Goal: Check status: Check status

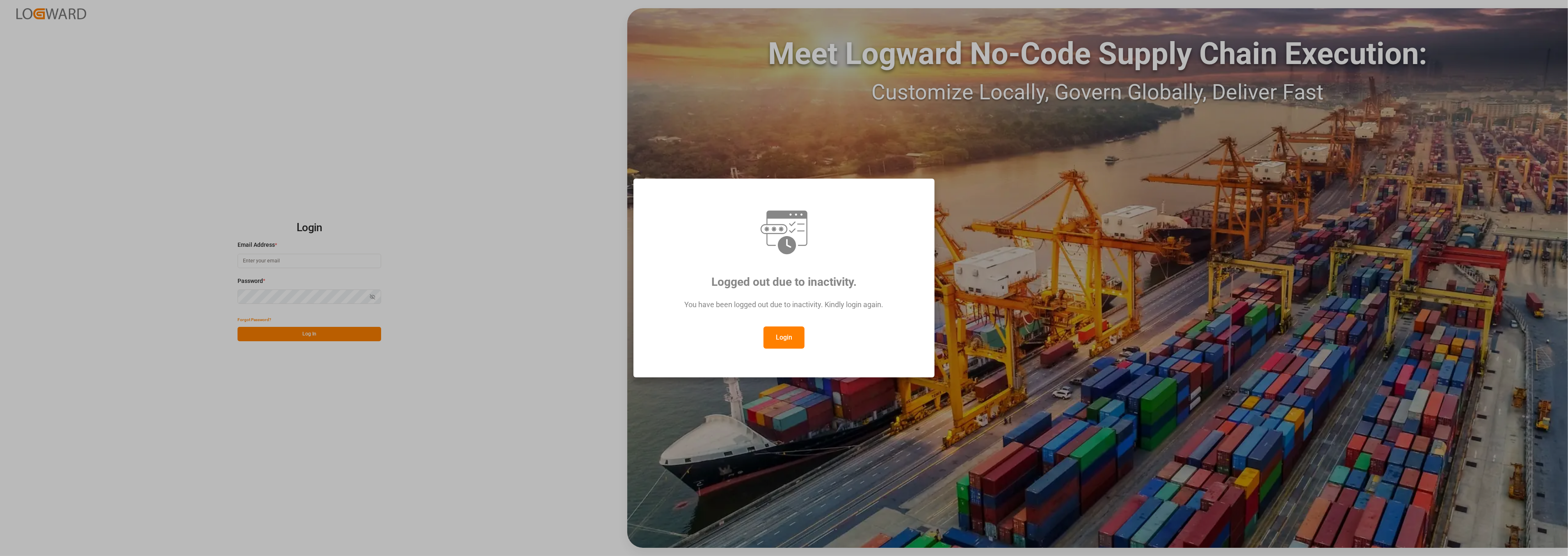
click at [777, 334] on button "Login" at bounding box center [783, 337] width 41 height 22
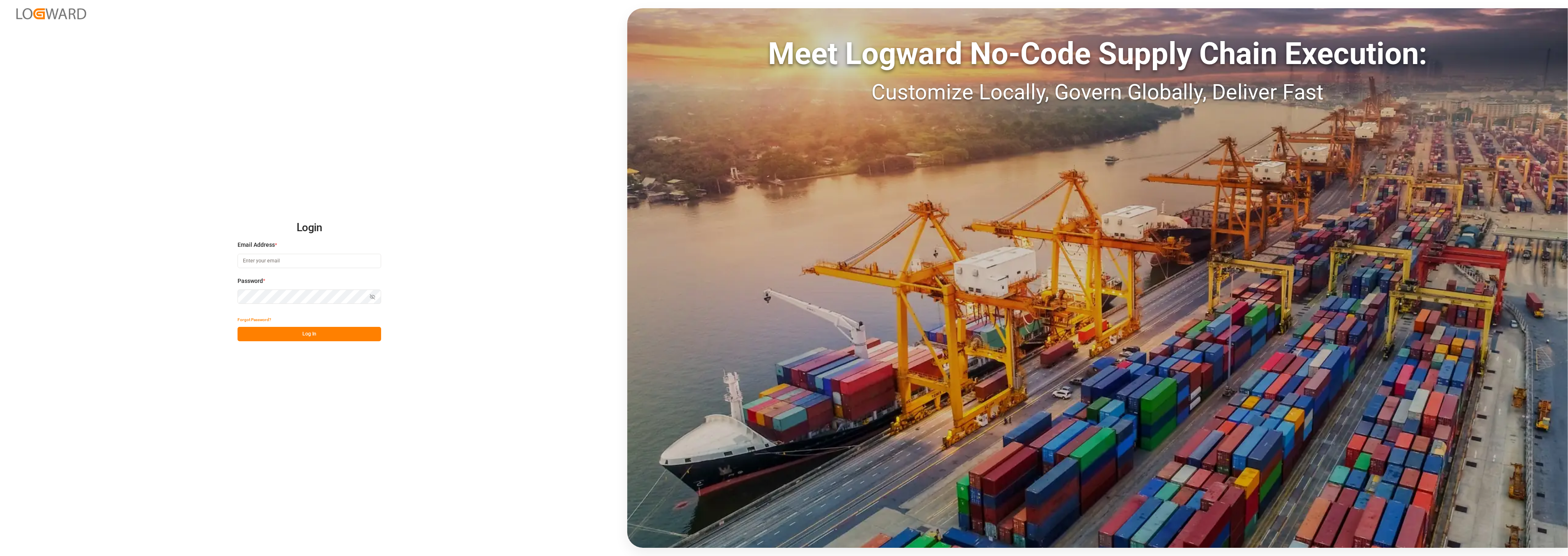
click at [285, 261] on input at bounding box center [309, 261] width 144 height 15
type input "Frank.Ostermann@compo-expert.com"
click at [295, 334] on button "Log In" at bounding box center [309, 334] width 144 height 15
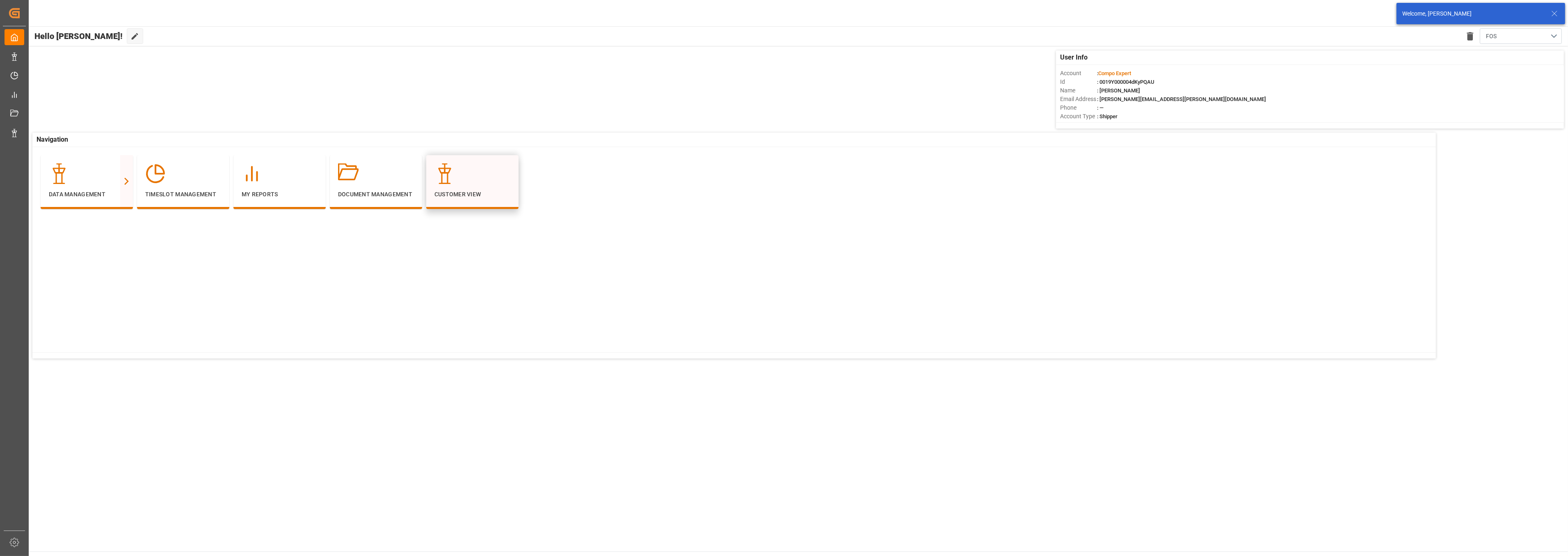
click at [481, 191] on p "Customer View" at bounding box center [472, 194] width 76 height 9
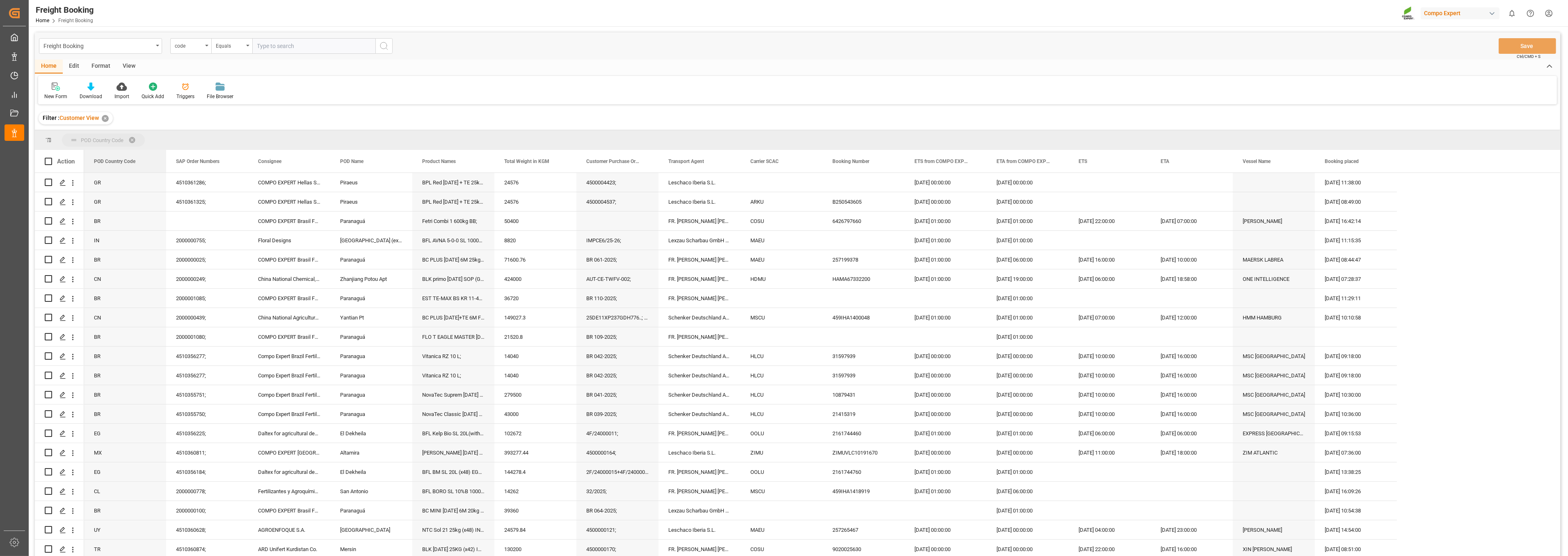
drag, startPoint x: 109, startPoint y: 143, endPoint x: 108, endPoint y: 134, distance: 9.1
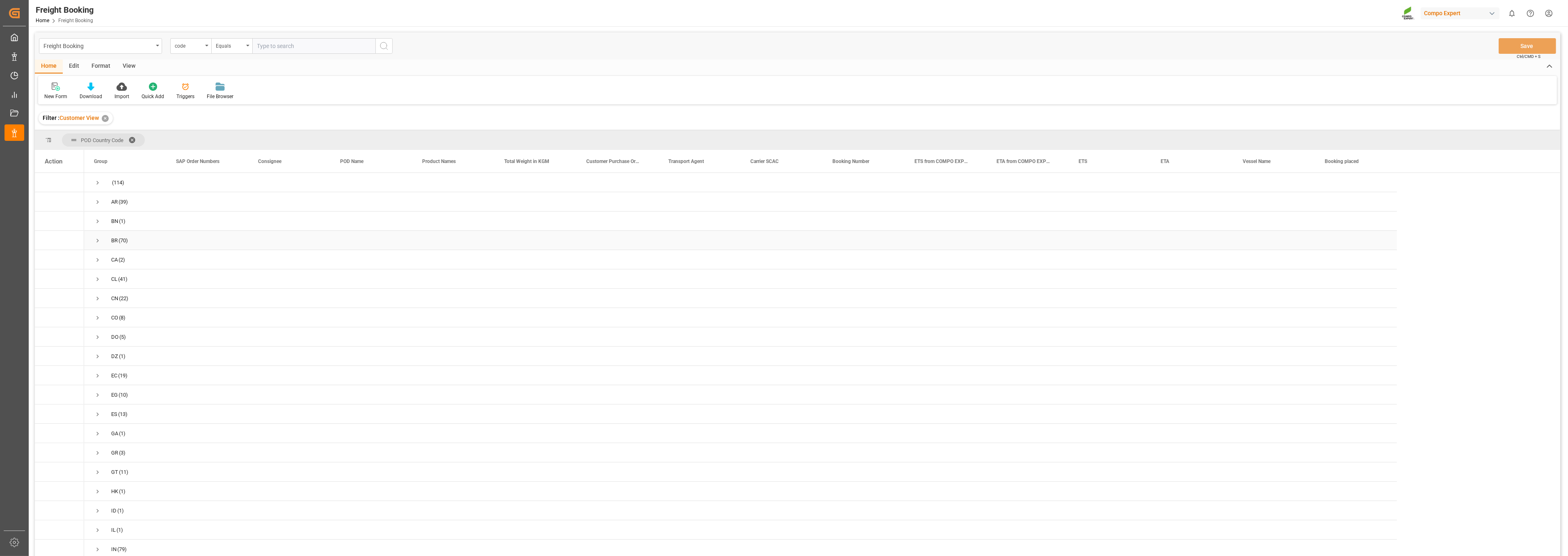
click at [96, 238] on span "Press SPACE to select this row." at bounding box center [97, 241] width 7 height 7
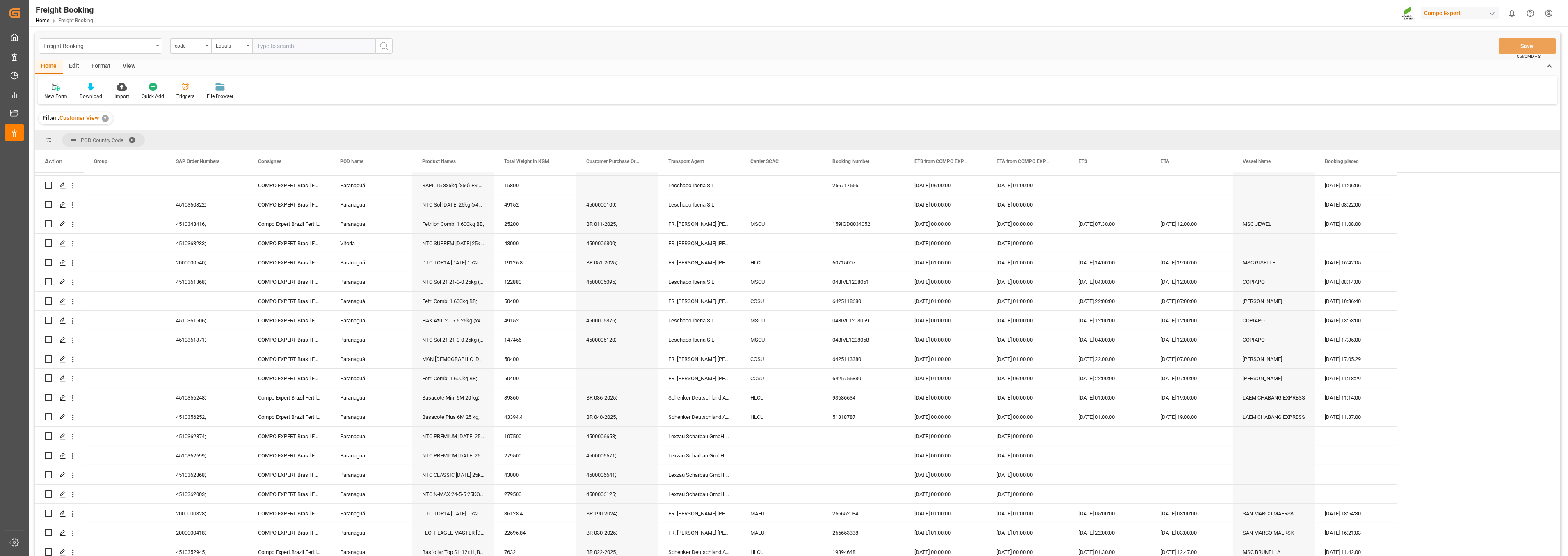
scroll to position [456, 0]
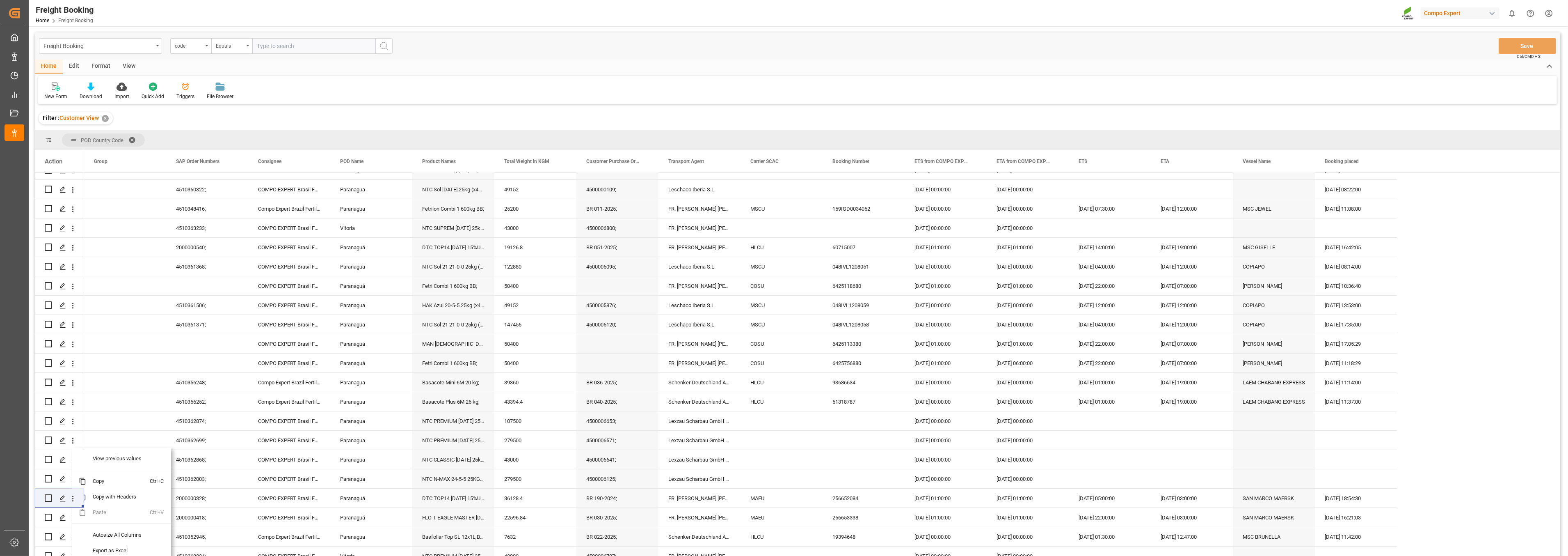
click at [528, 13] on div "Freight Booking Home Freight Booking Compo Expert 0 Notifications Only show unr…" at bounding box center [796, 13] width 1545 height 26
click at [74, 499] on icon "open menu" at bounding box center [73, 498] width 9 height 9
click at [128, 515] on span "Open in new tab" at bounding box center [127, 516] width 75 height 9
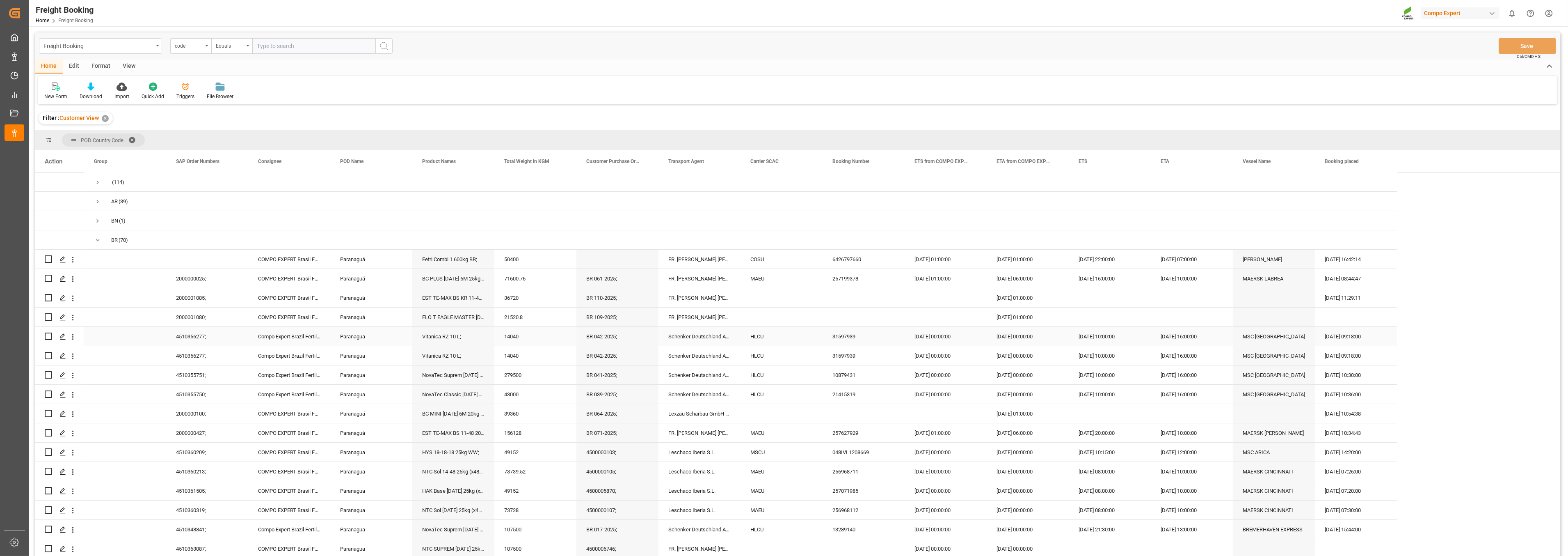
scroll to position [0, 0]
click at [96, 241] on span "Press SPACE to select this row." at bounding box center [97, 241] width 7 height 7
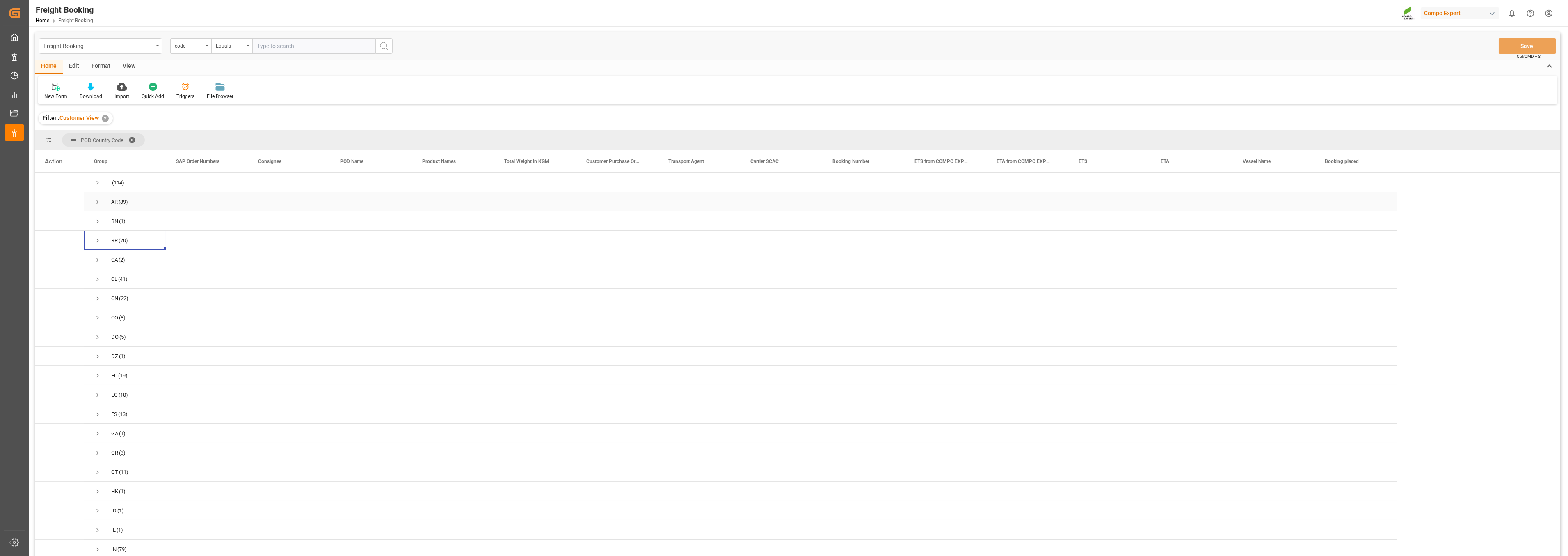
click at [97, 199] on span "Press SPACE to select this row." at bounding box center [97, 202] width 7 height 7
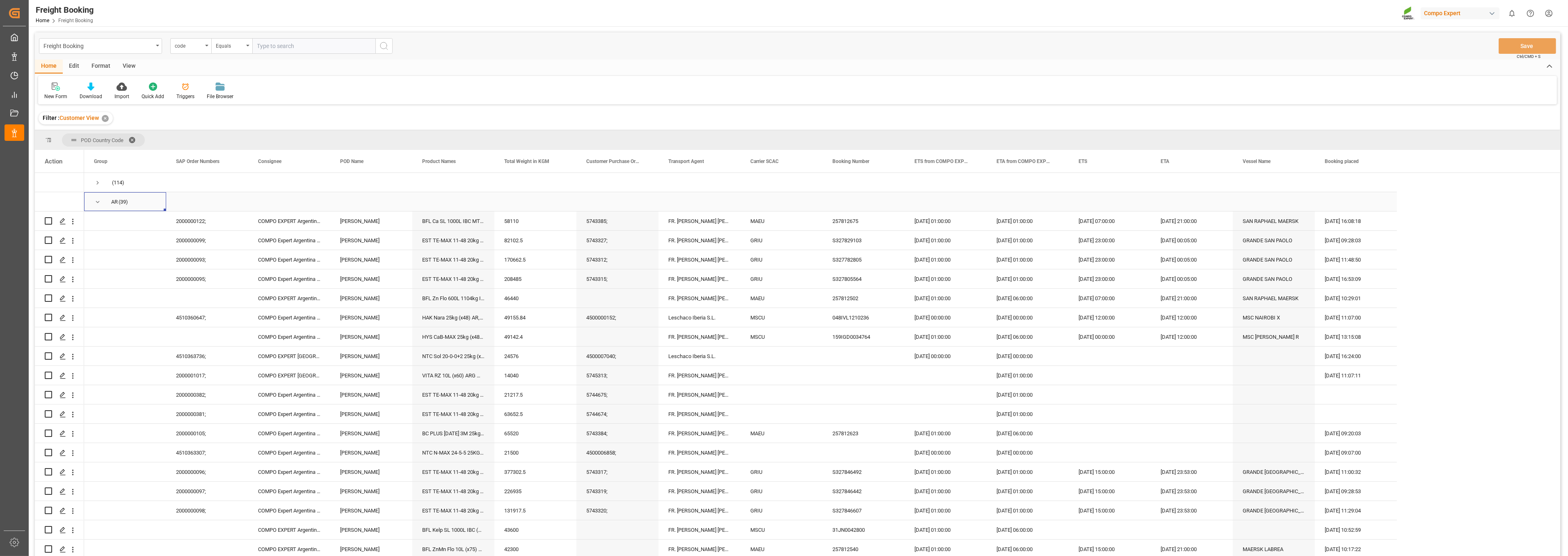
click at [94, 201] on span "Press SPACE to select this row." at bounding box center [97, 202] width 7 height 7
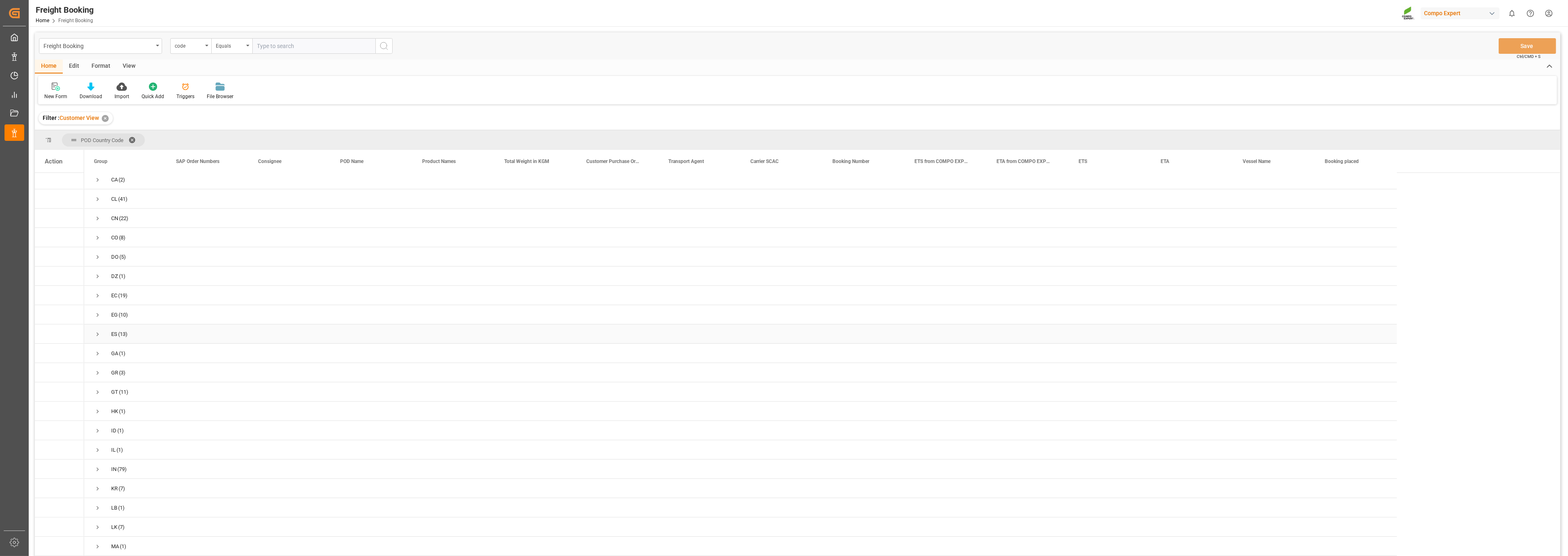
scroll to position [91, 0]
click at [99, 456] on span "Press SPACE to select this row." at bounding box center [97, 458] width 7 height 7
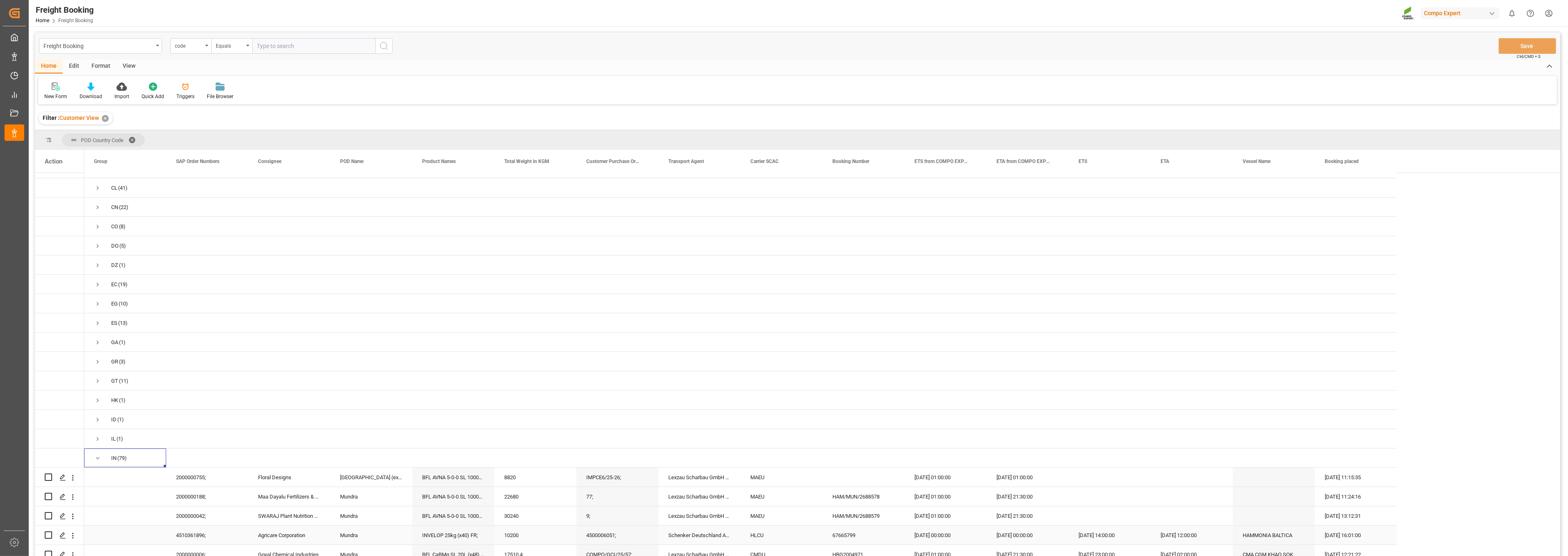
scroll to position [136, 0]
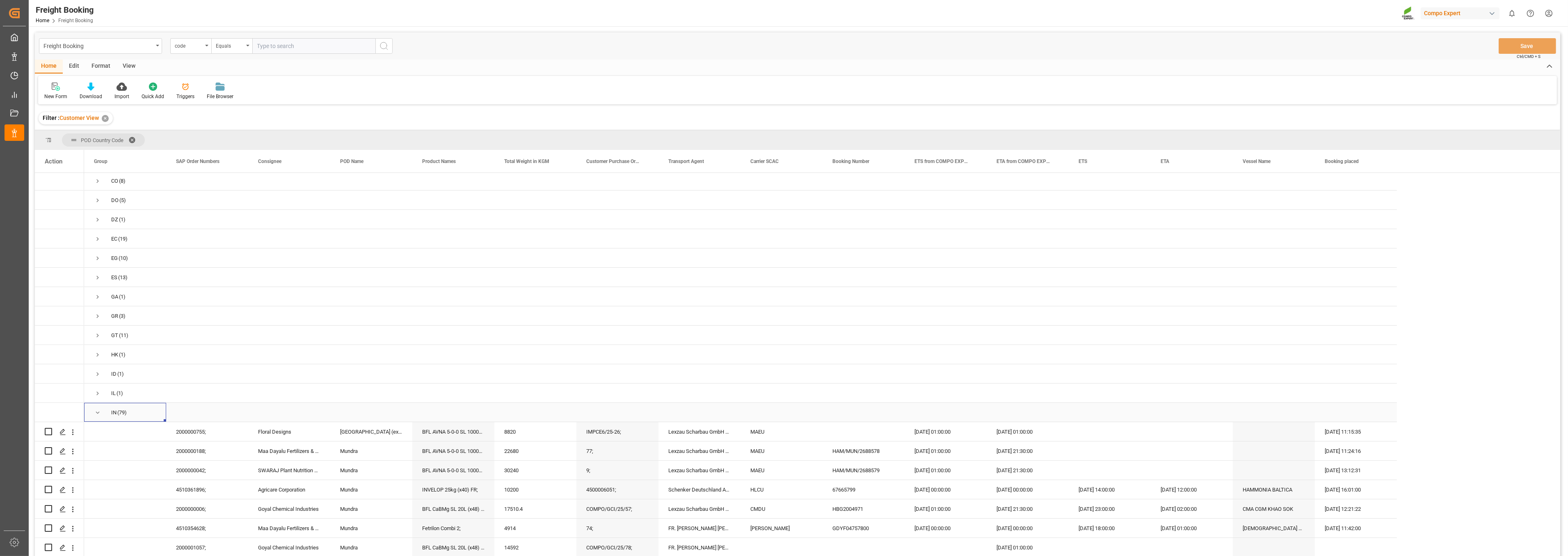
click at [96, 409] on span "Press SPACE to select this row." at bounding box center [97, 412] width 7 height 7
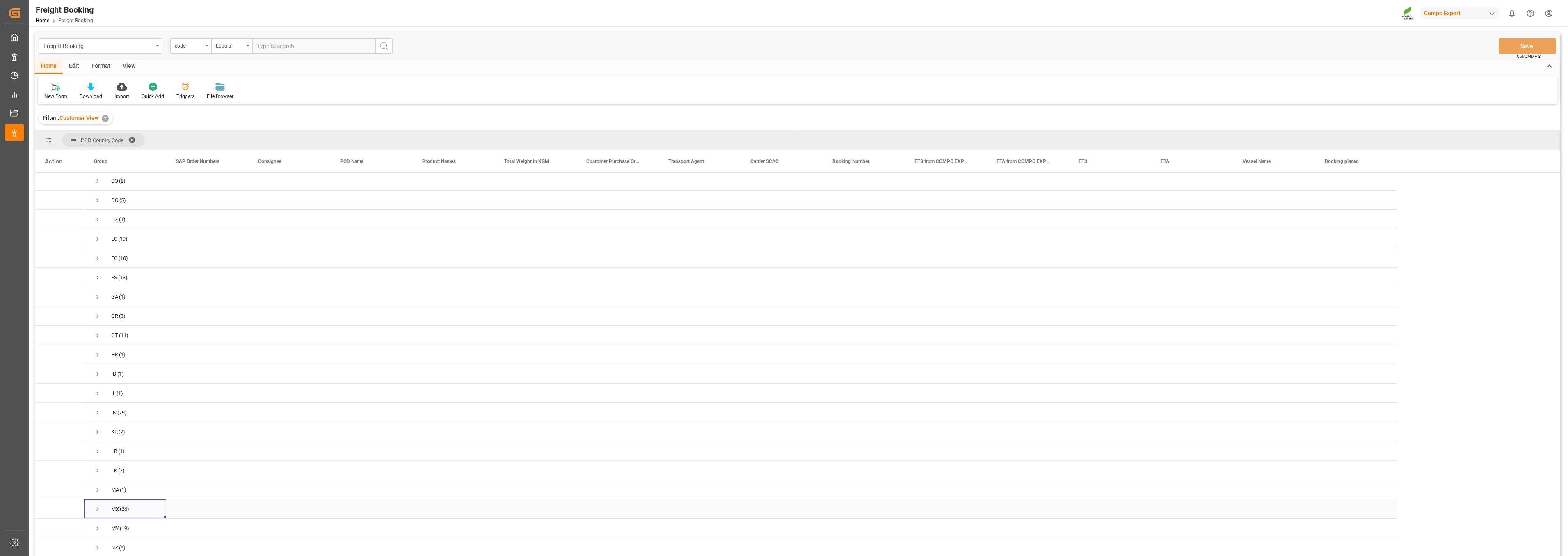
click at [96, 505] on span "Press SPACE to select this row." at bounding box center [97, 509] width 7 height 7
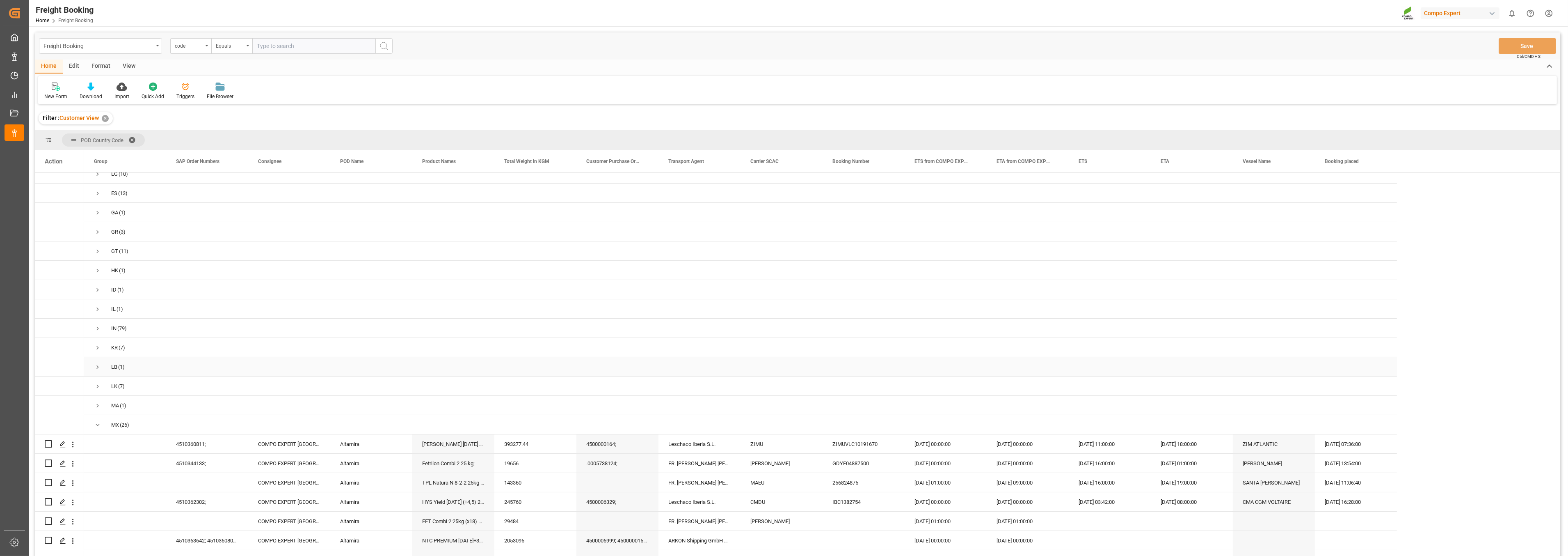
scroll to position [273, 0]
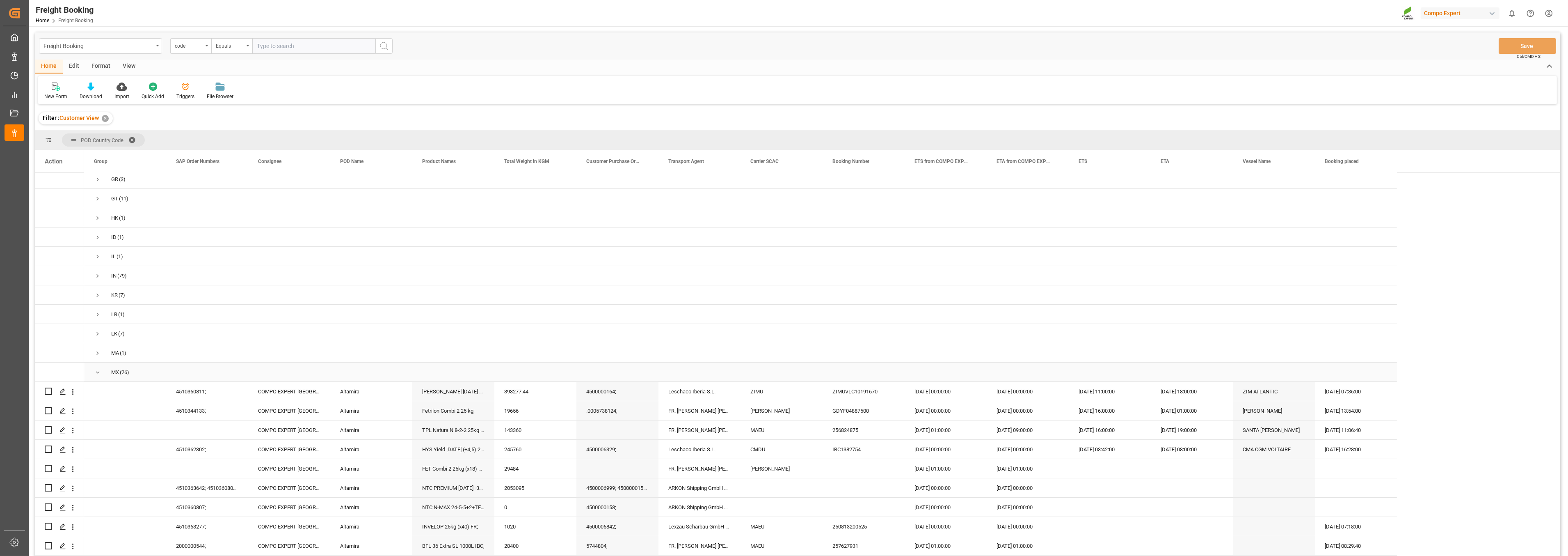
click at [96, 370] on span "Press SPACE to select this row." at bounding box center [97, 372] width 7 height 7
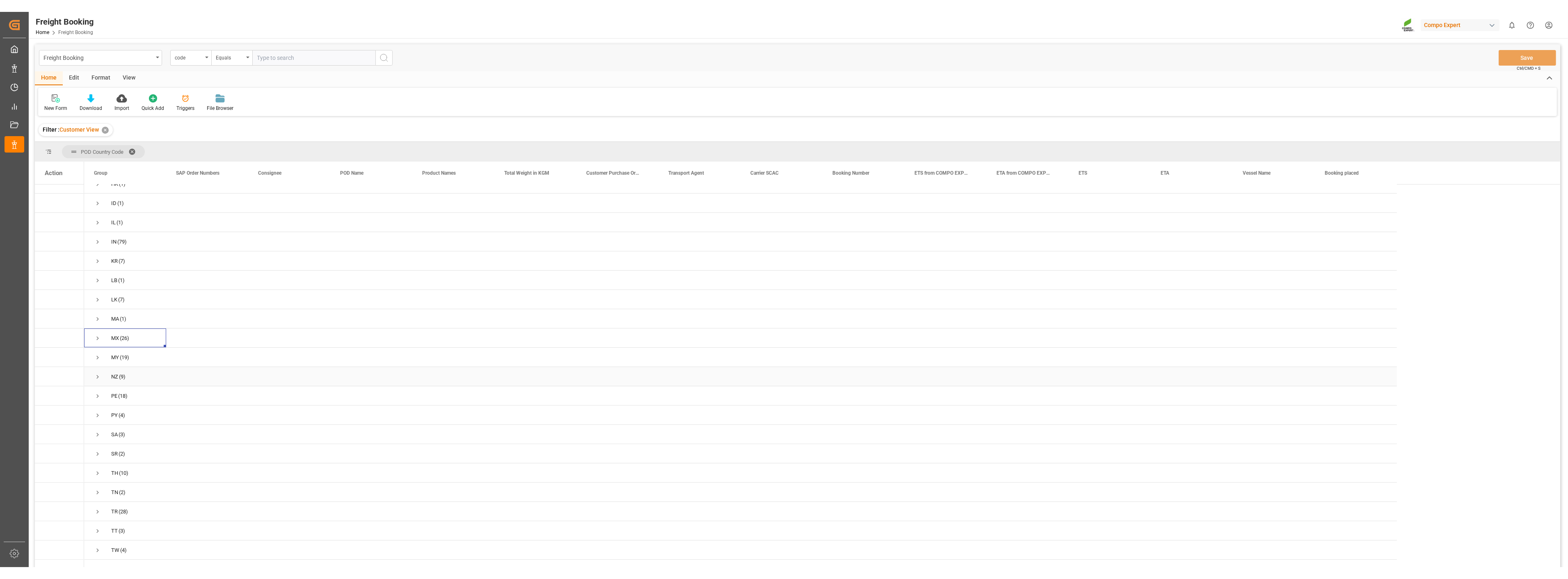
scroll to position [0, 0]
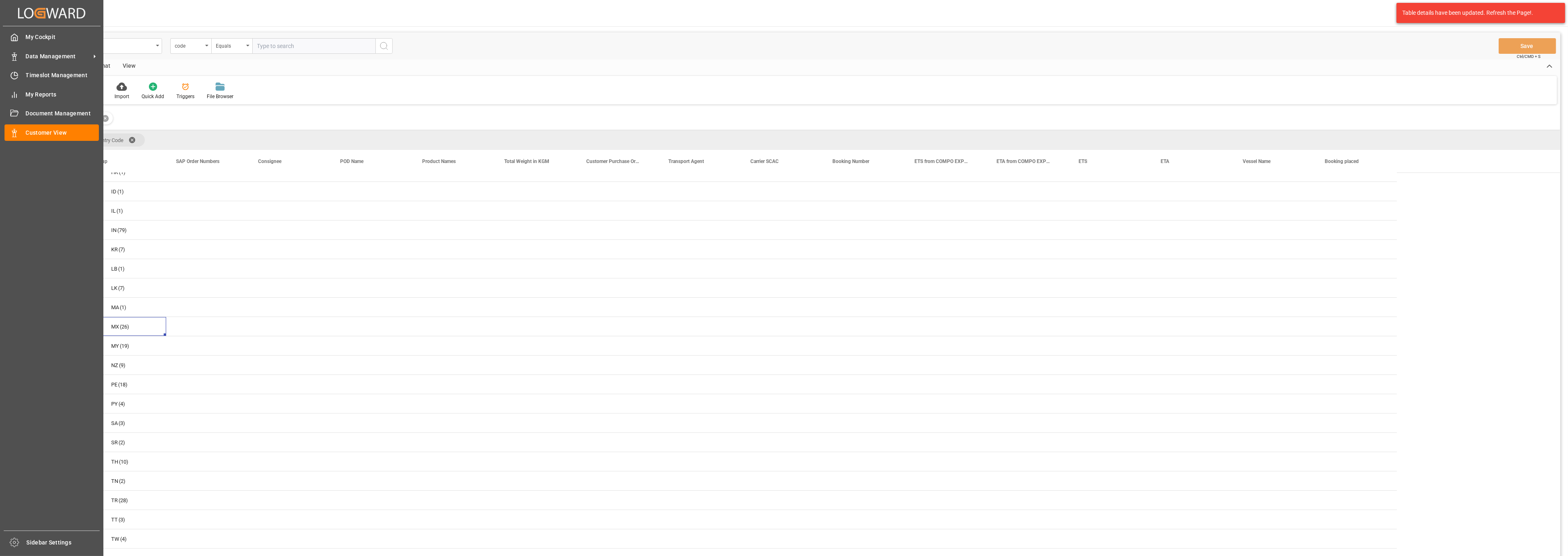
click at [39, 12] on icon at bounding box center [40, 13] width 12 height 11
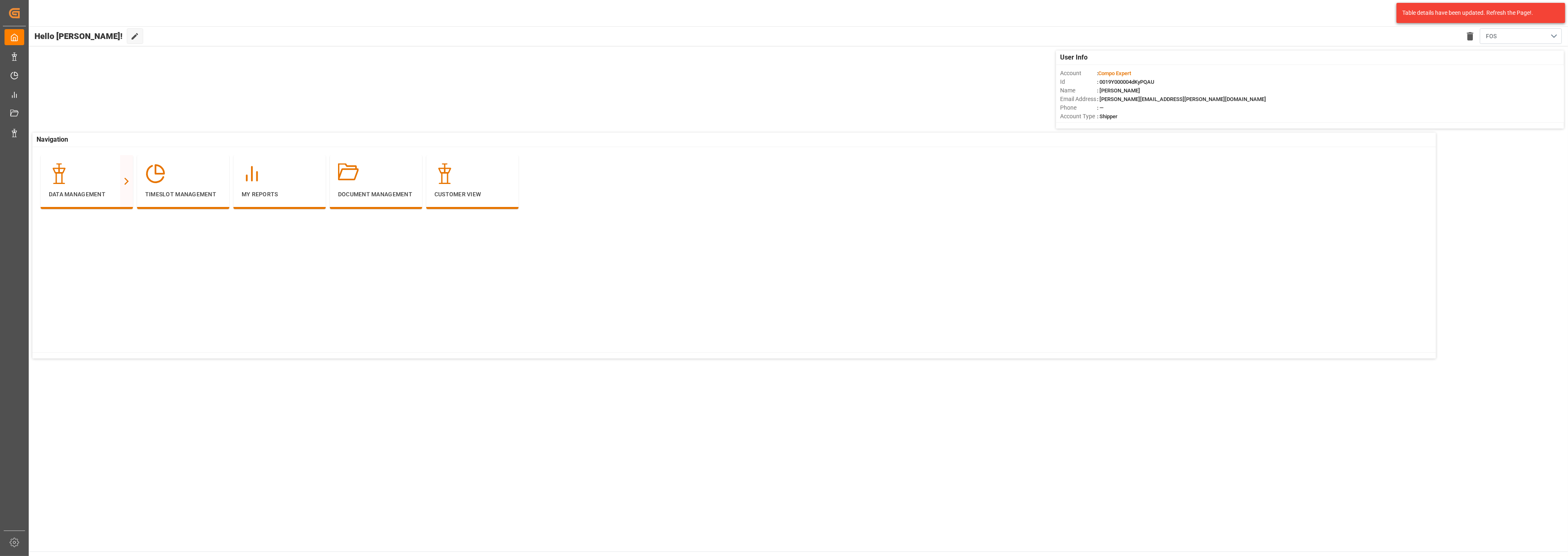
click at [1505, 100] on div "Email Address : frank.ostermann@compo-expert.com" at bounding box center [1310, 99] width 500 height 9
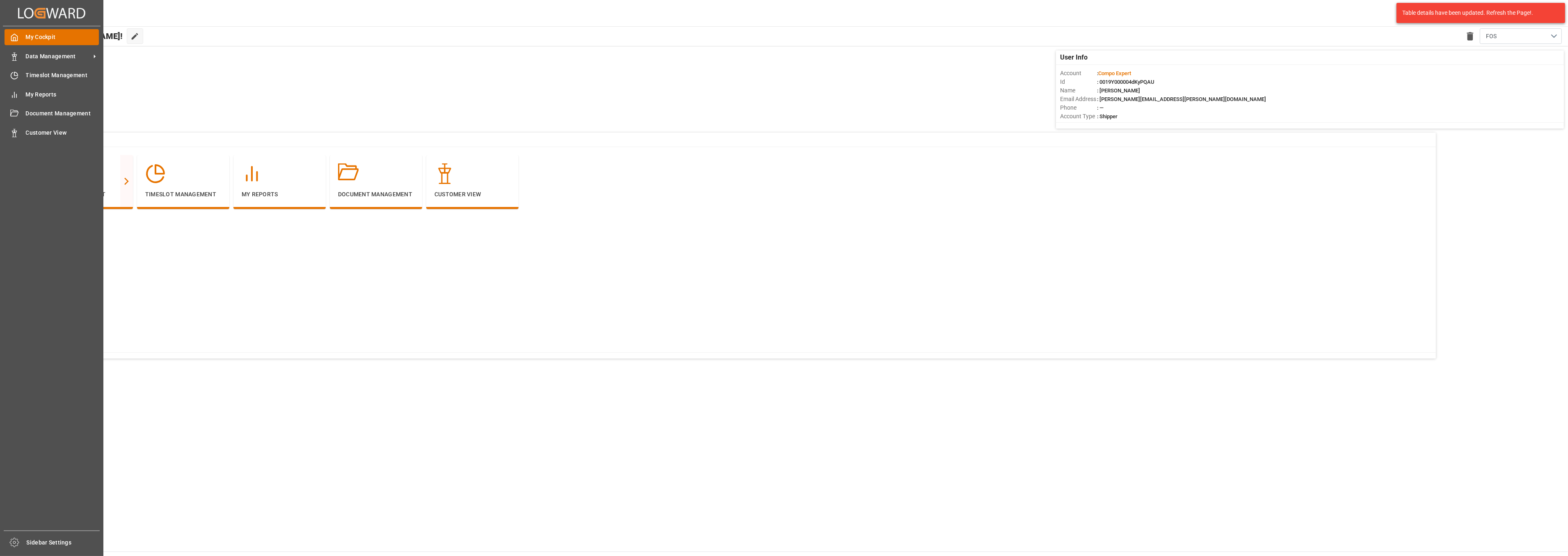
click at [48, 40] on span "My Cockpit" at bounding box center [62, 37] width 74 height 9
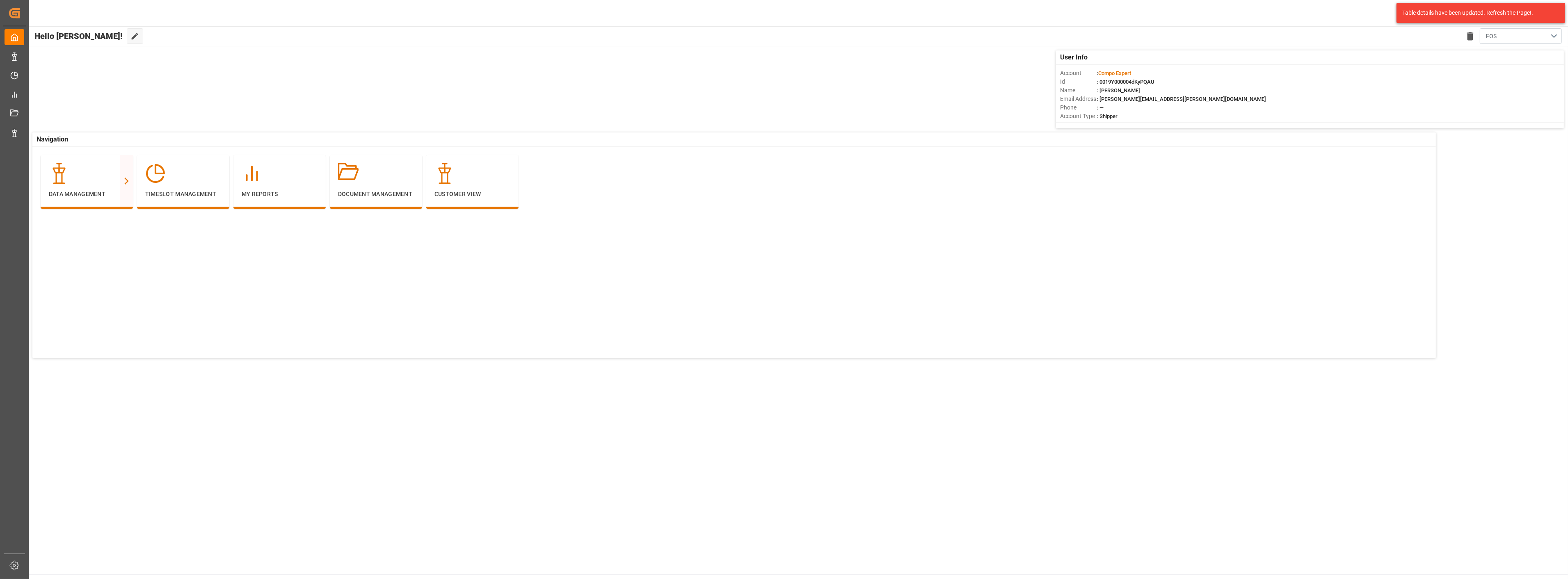
click at [1474, 77] on div "Account : Compo Expert" at bounding box center [1310, 73] width 500 height 9
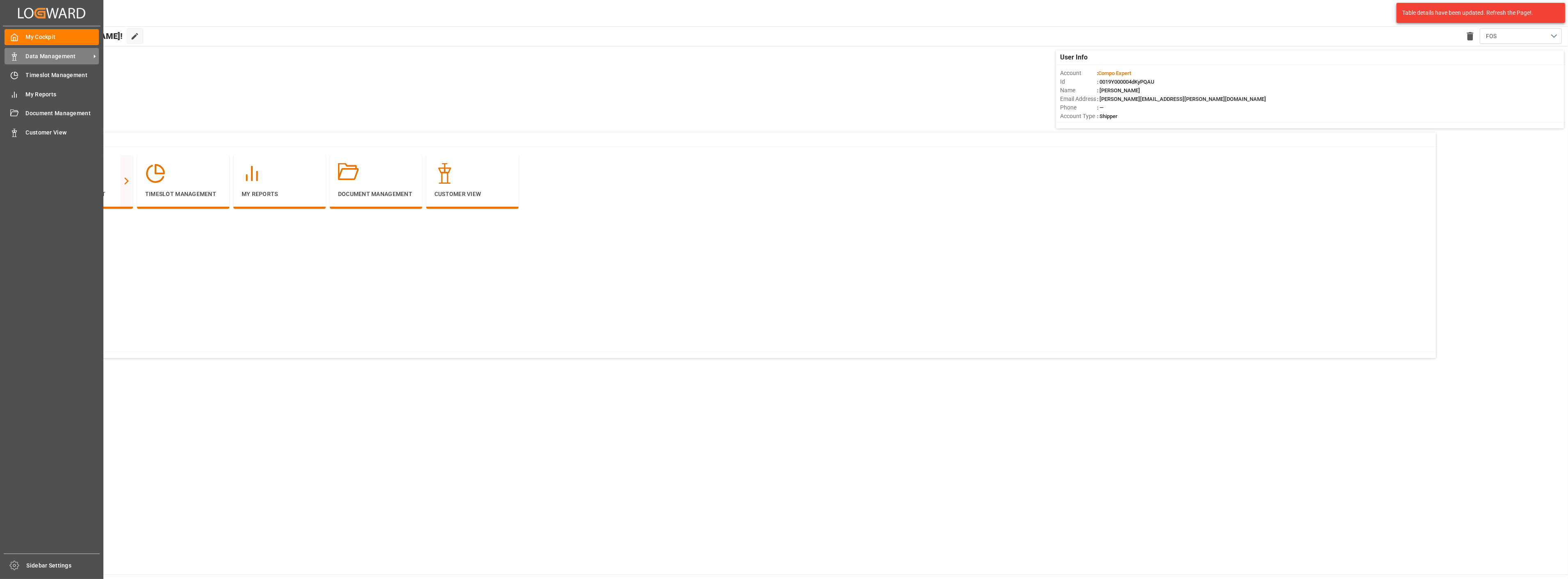
click at [34, 54] on span "Data Management" at bounding box center [58, 57] width 65 height 9
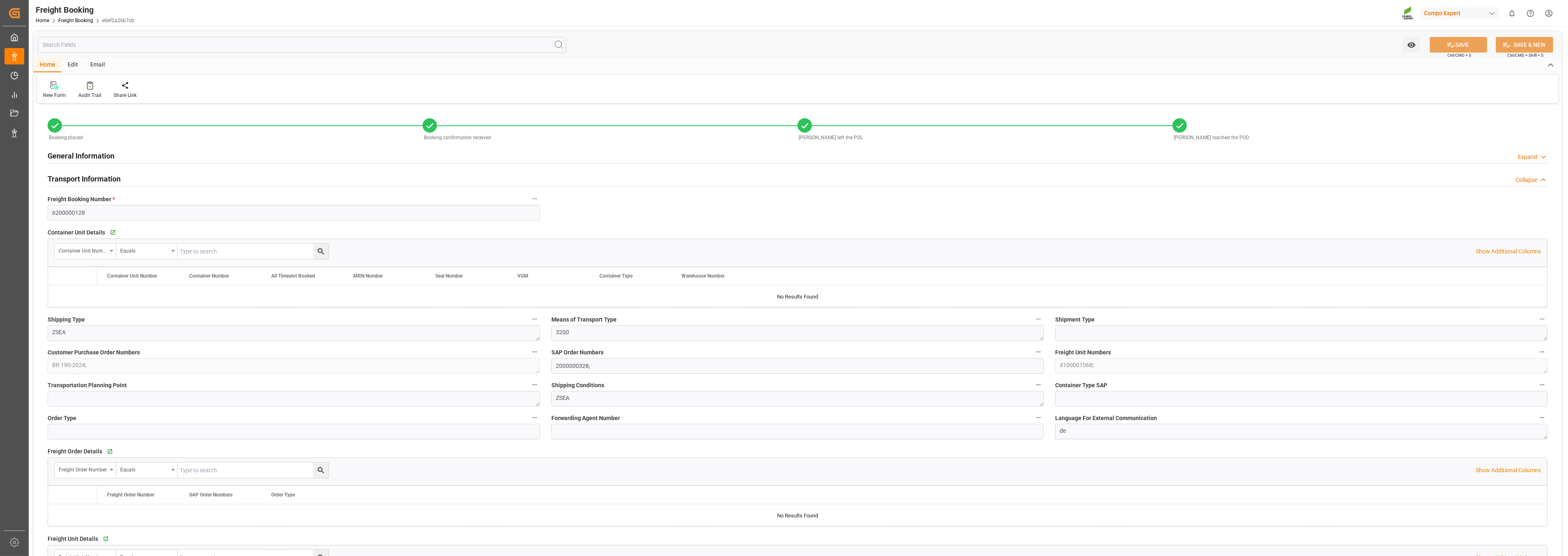
type input "Maersk"
type input "Maersk Line AS"
type input "9622215"
type input "BEANR"
type input "BRPNG"
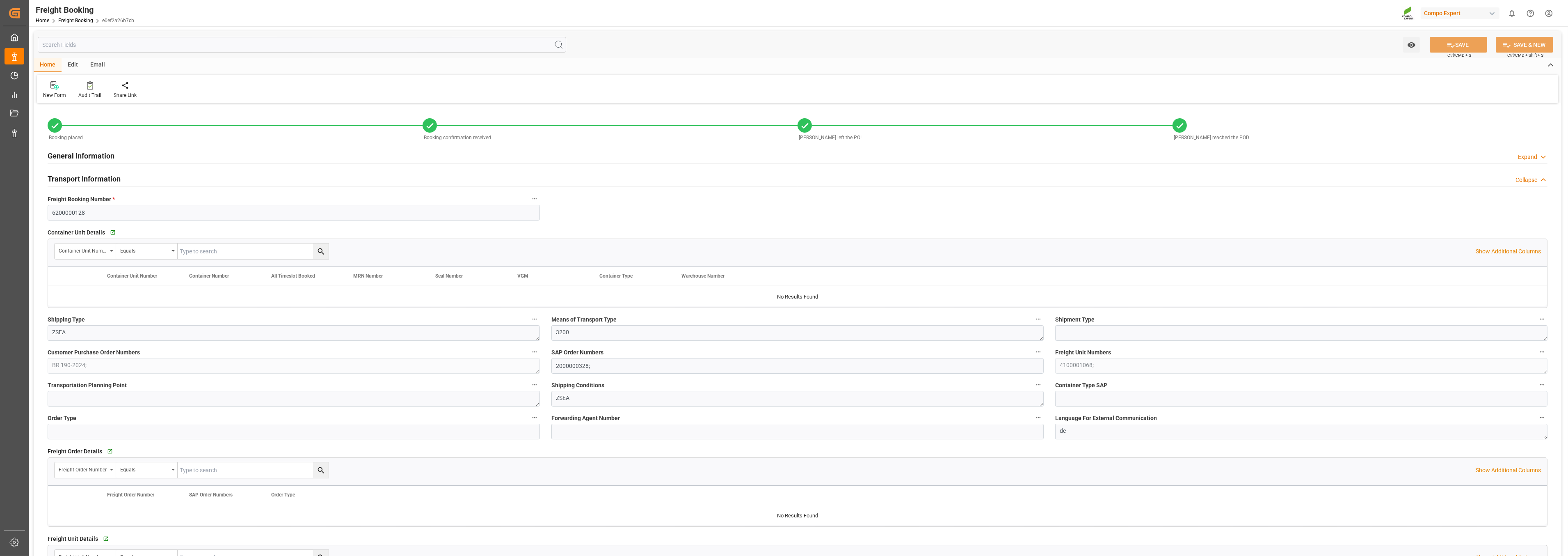
type input "0"
type input "36128.4"
type input "17.07.2025 01:00"
type input "21.07.2025 01:00"
type input "12.08.2025 01:00"
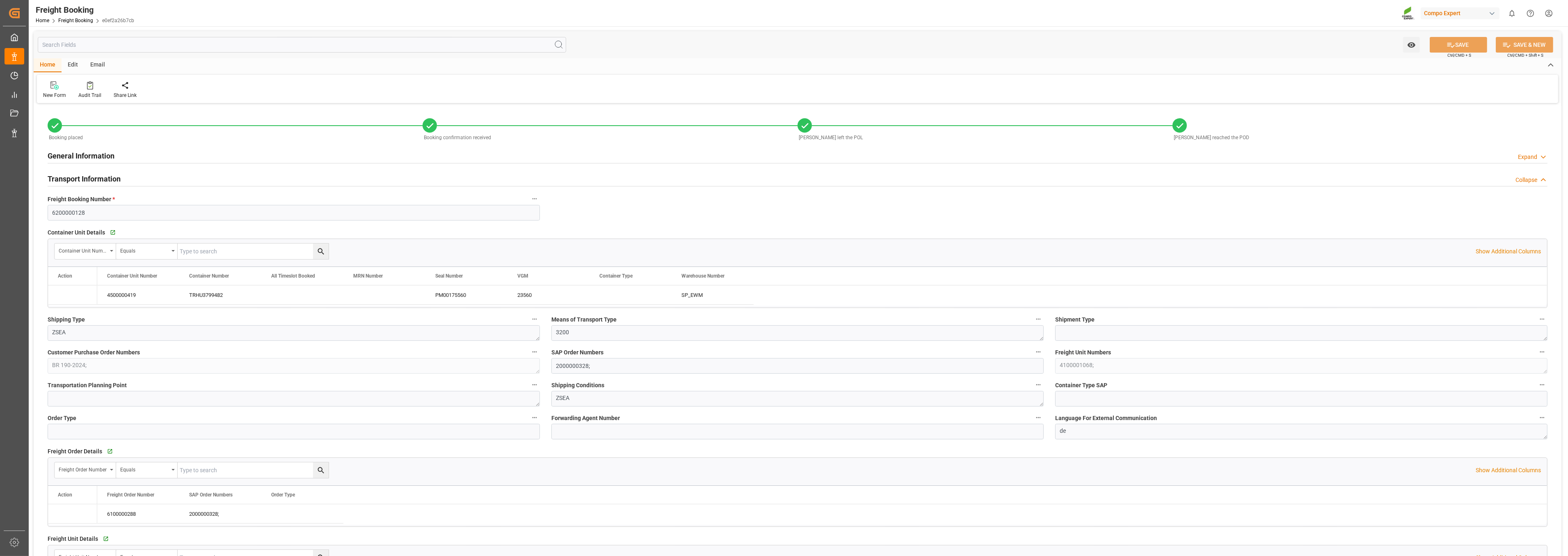
type input "23.07.2025 05:00"
type input "13.08.2025 03:00"
type input "22.07.2025"
type input "12.08.2025"
type input "04.07.2025 18:53"
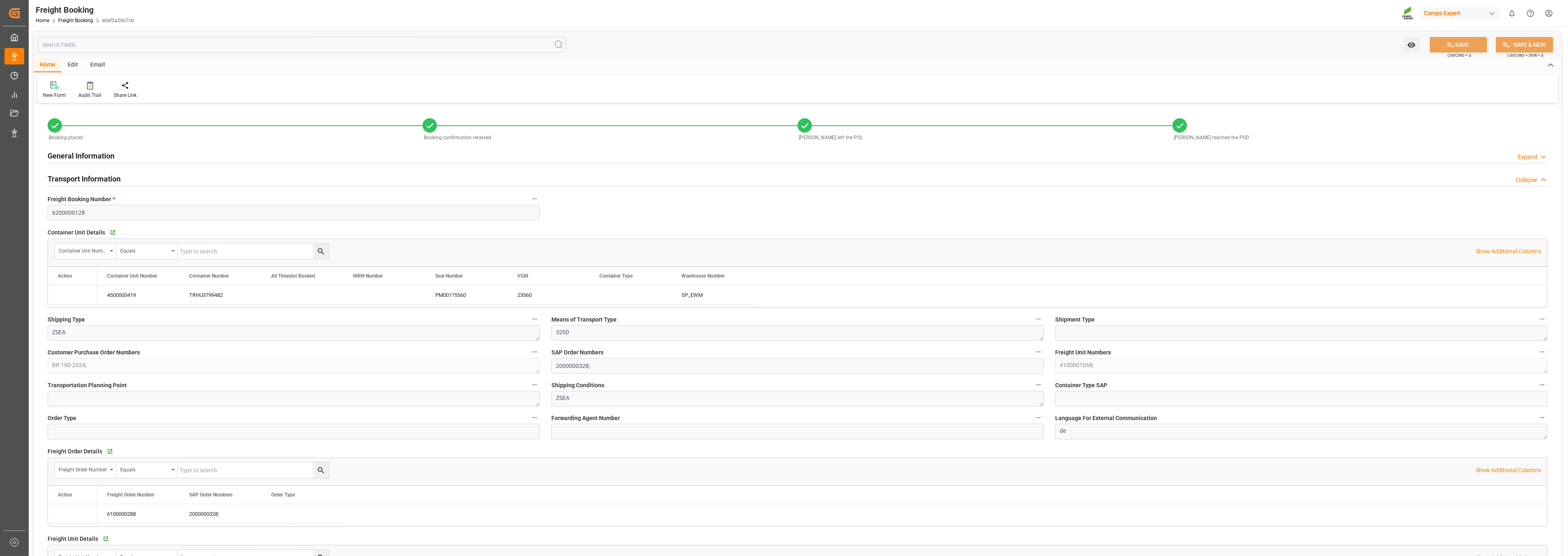
type input "04.07.2025 18:54"
type input "11.07.2025 12:48"
type input "17.07.2025 15:28"
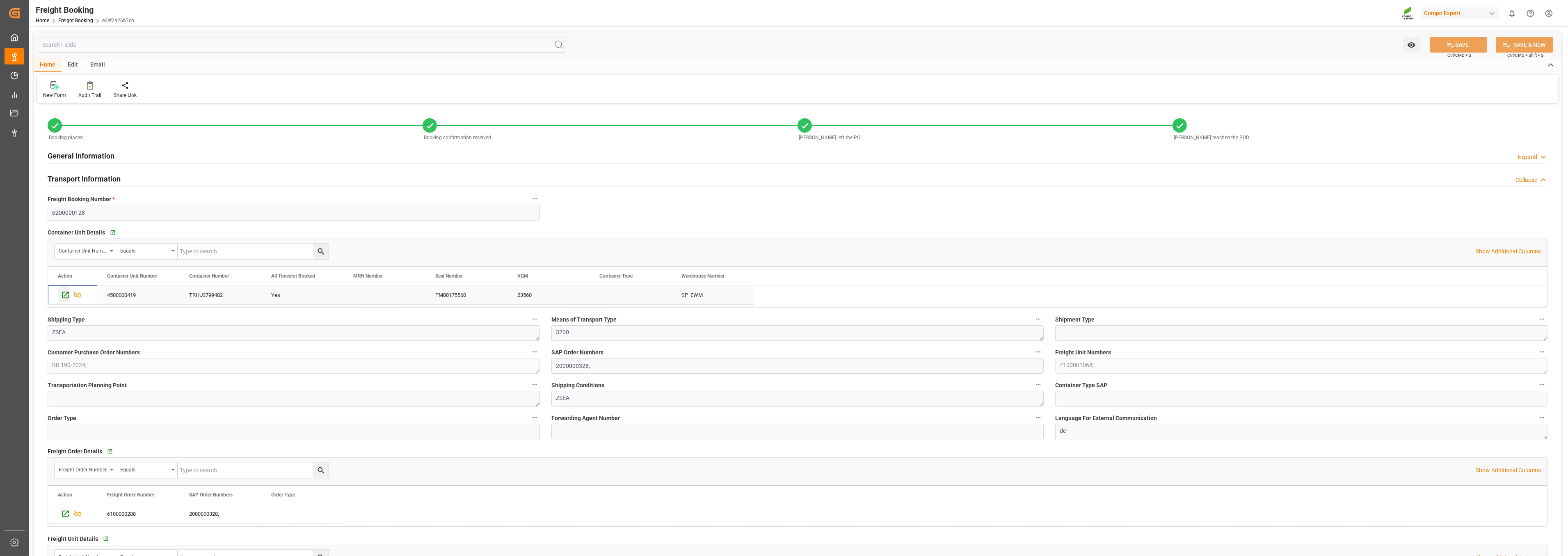
click at [67, 295] on icon "Press SPACE to select this row." at bounding box center [65, 295] width 9 height 9
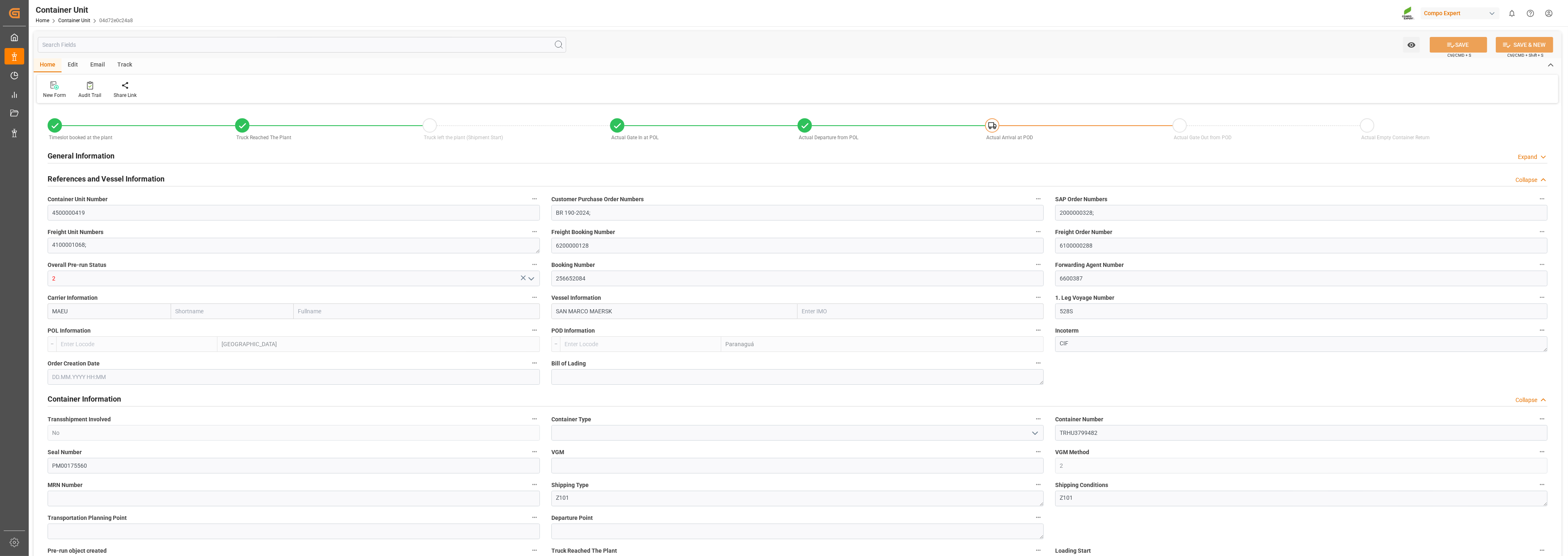
type input "Maersk"
type input "Maersk Line AS"
type input "9622215"
type input "BEANR"
type input "BRPNG"
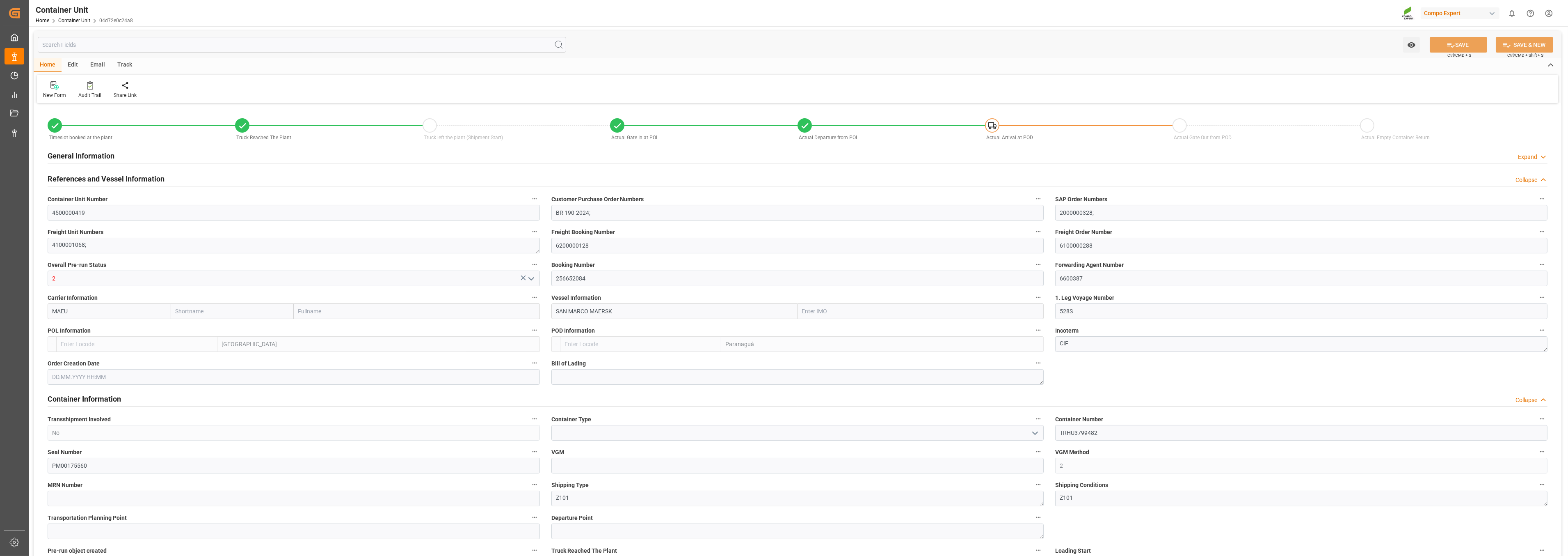
type input "23560"
type input "0"
type input "36128.4"
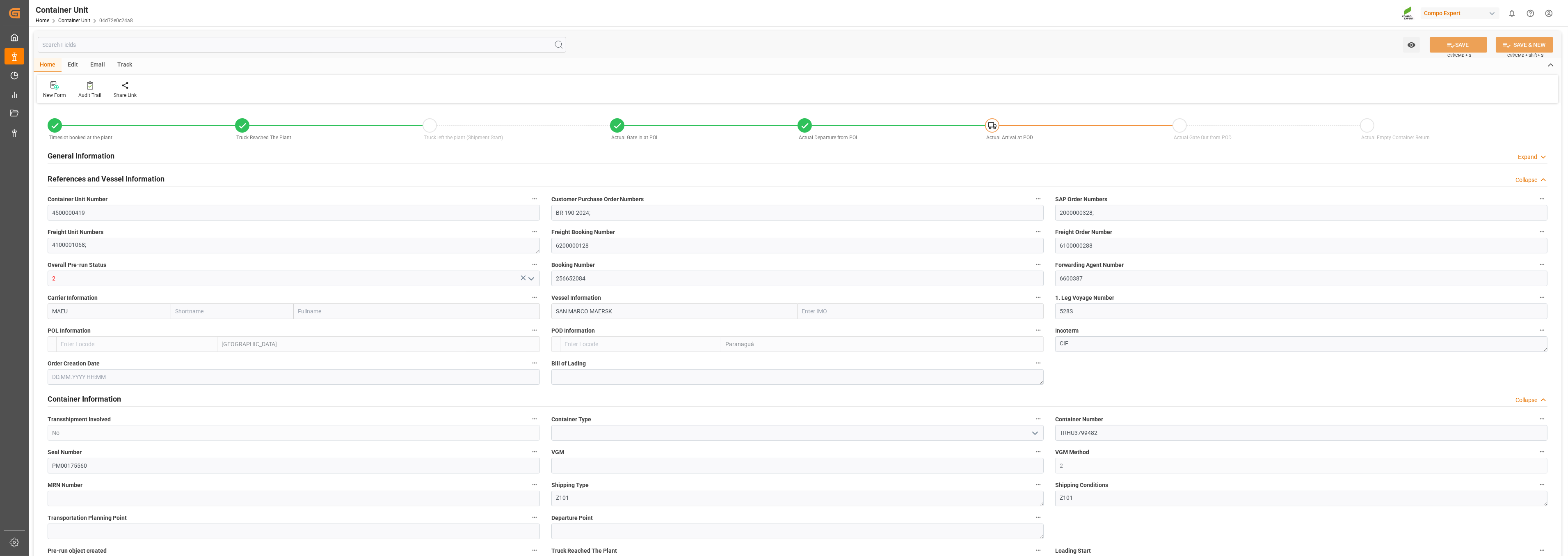
type input "BEANR"
type input "BRPNG"
type input "17.07.2025 16:27"
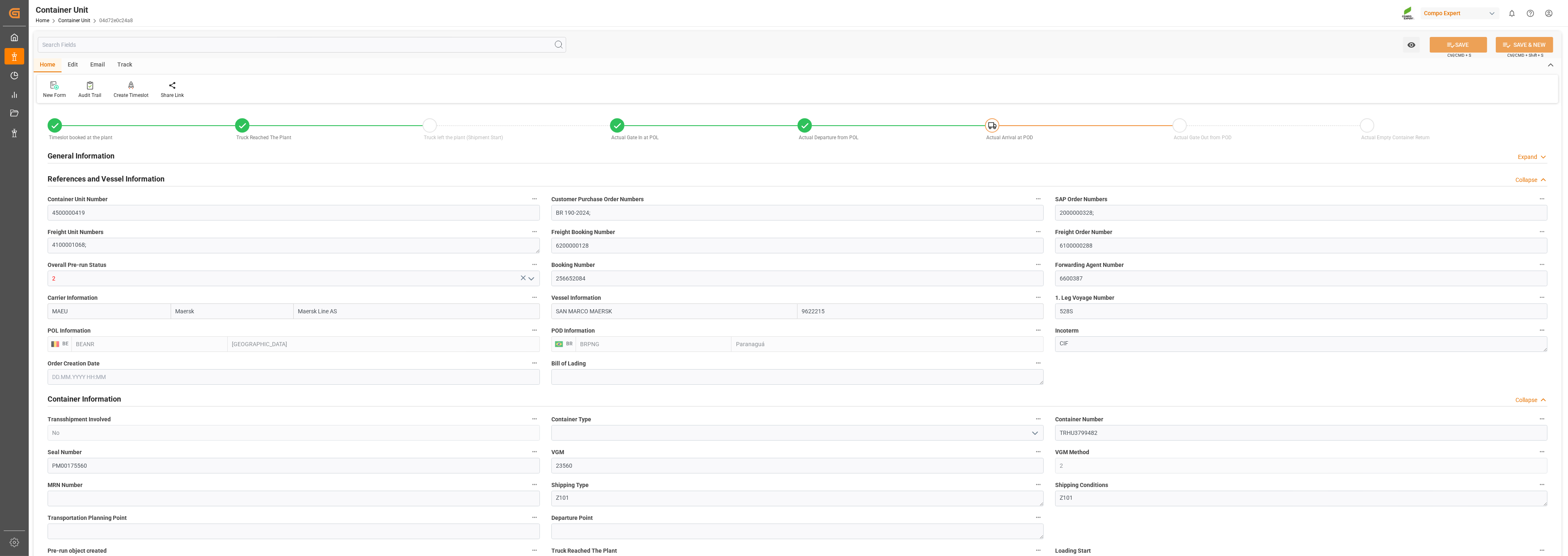
type input "17.07.2025 16:27"
type input "17.07.2025"
type input "17.07.2025 20:41"
type input "22.07.2025 11:25"
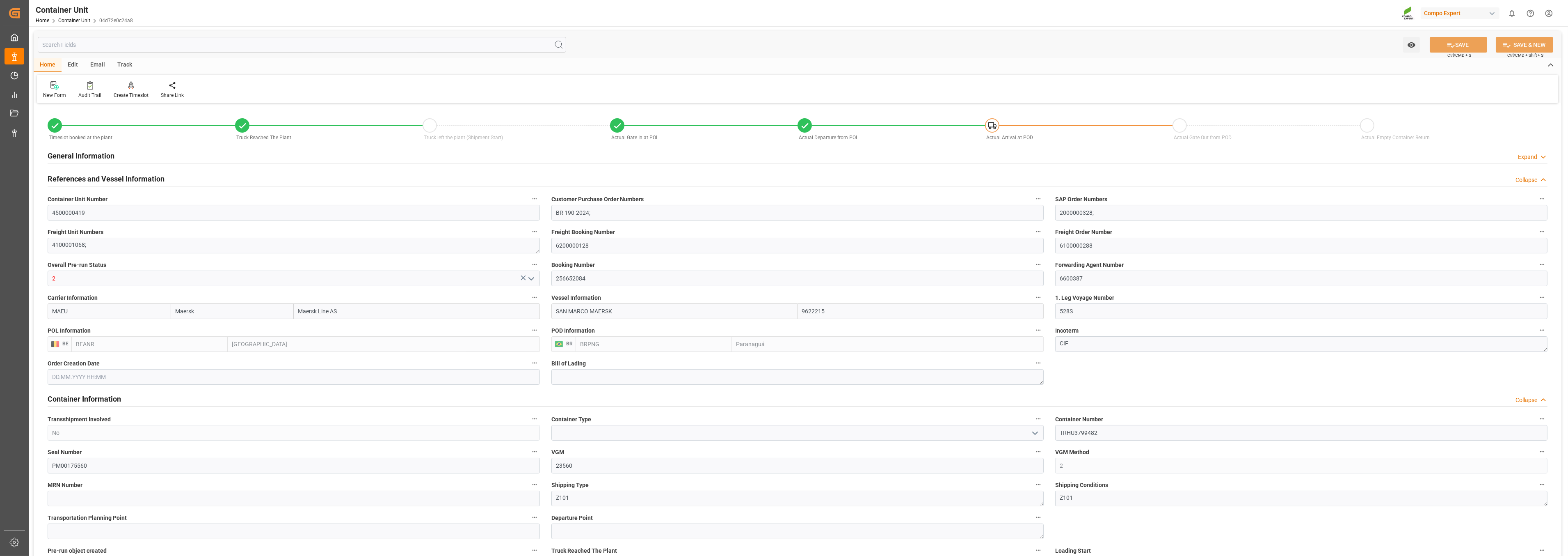
type input "23.07.2025 05:00"
type input "22.07.2025 21:44"
type input "13.08.2025 03:00"
type input "11.08.2025 10:00"
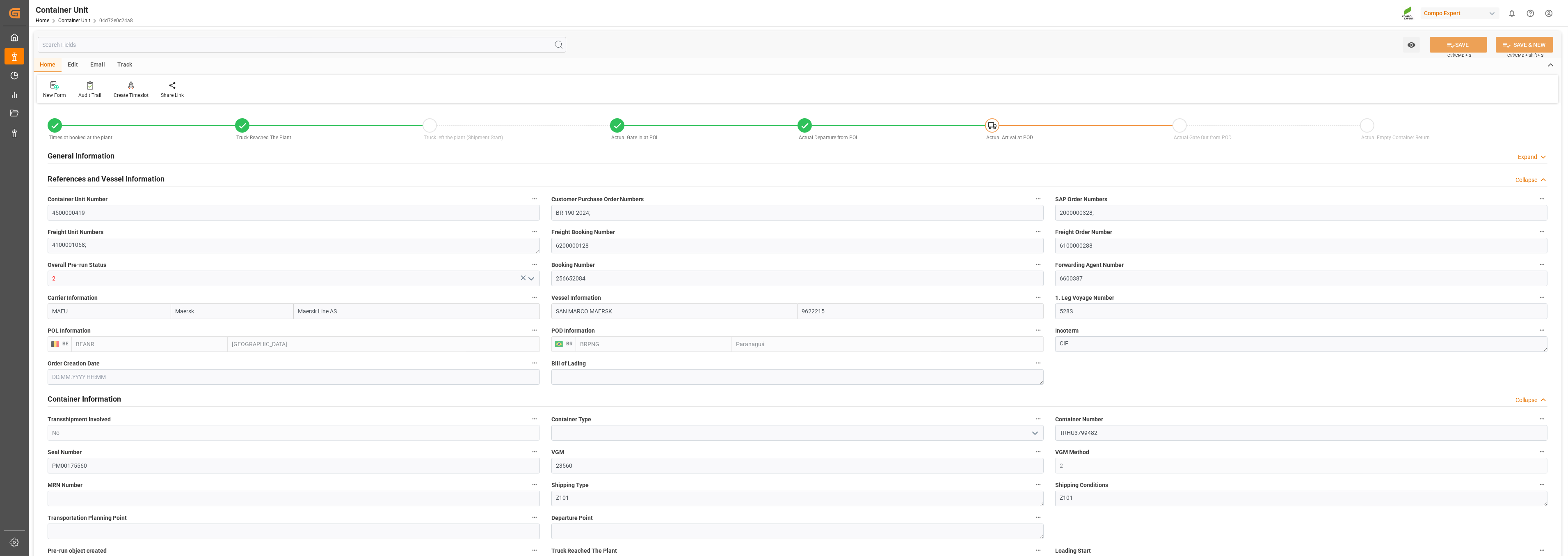
type input "12.08.2025 19:29"
type input "14.08.2025 18:10"
click at [131, 63] on div "Track" at bounding box center [125, 65] width 27 height 14
click at [46, 88] on div at bounding box center [53, 85] width 19 height 9
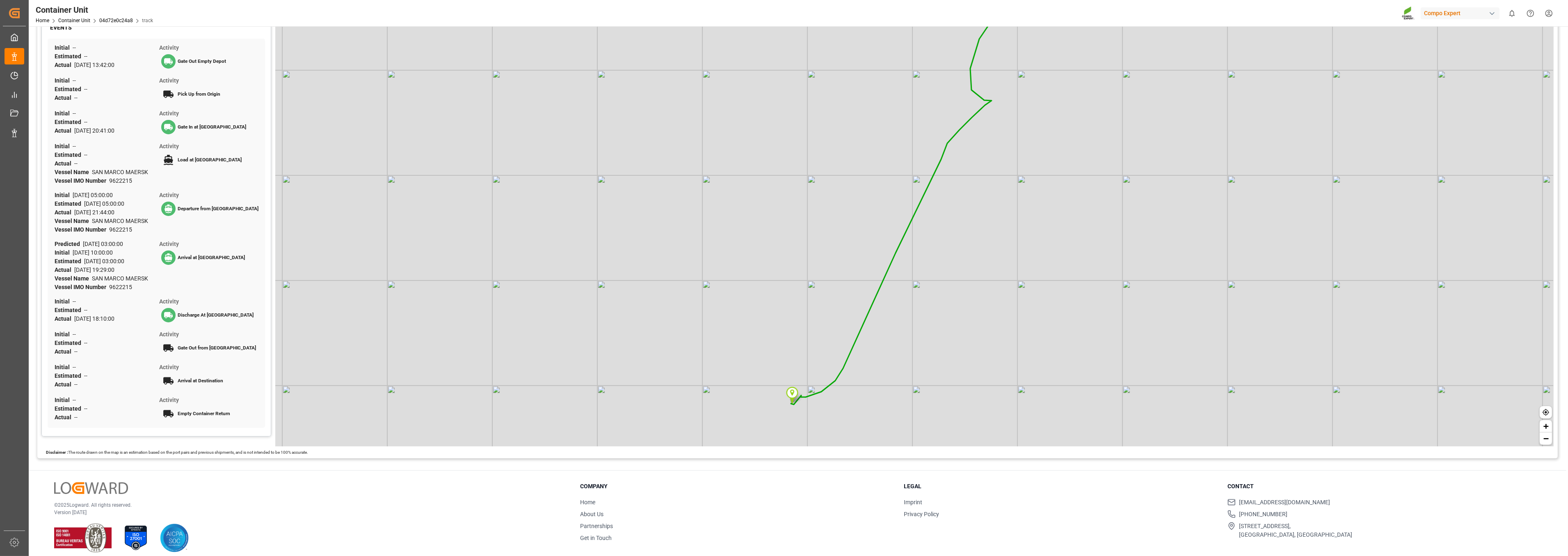
scroll to position [89, 0]
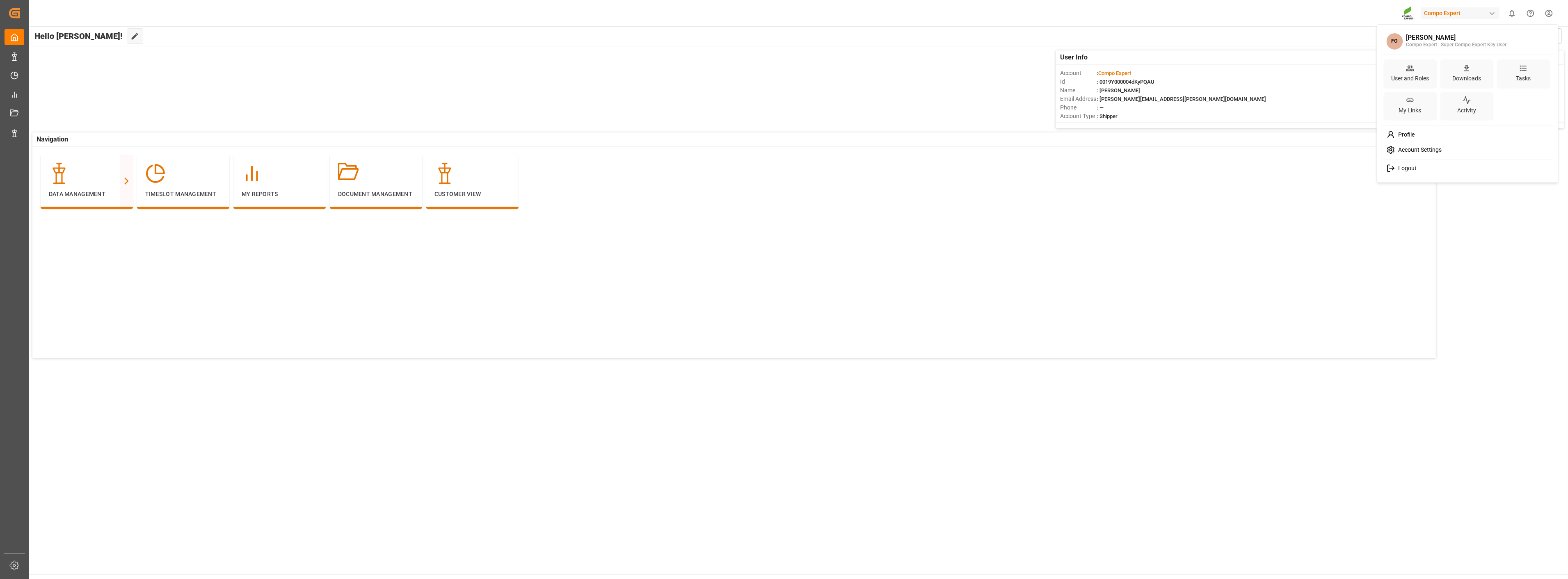
click at [1549, 12] on html "Created by potrace 1.15, written by [PERSON_NAME] [DATE]-[DATE] Created by potr…" at bounding box center [784, 290] width 1568 height 579
click at [1418, 75] on div "User and Roles" at bounding box center [1410, 78] width 41 height 12
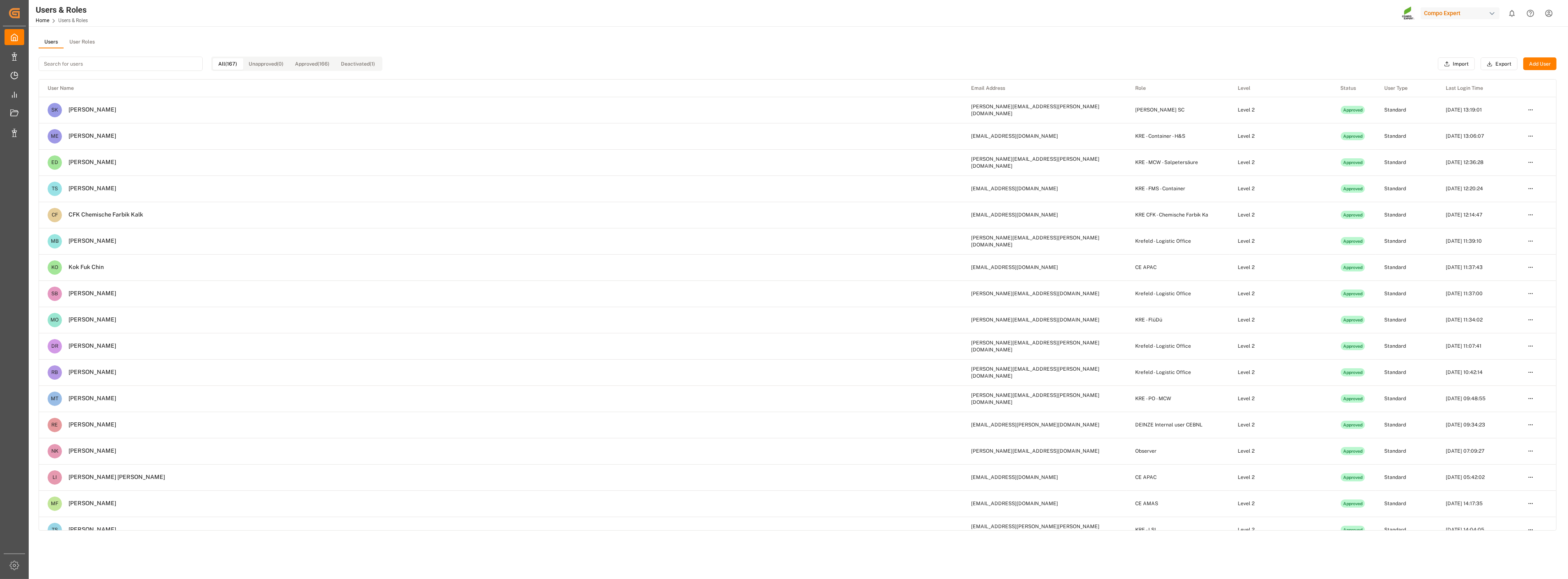
click at [102, 64] on input at bounding box center [121, 64] width 164 height 15
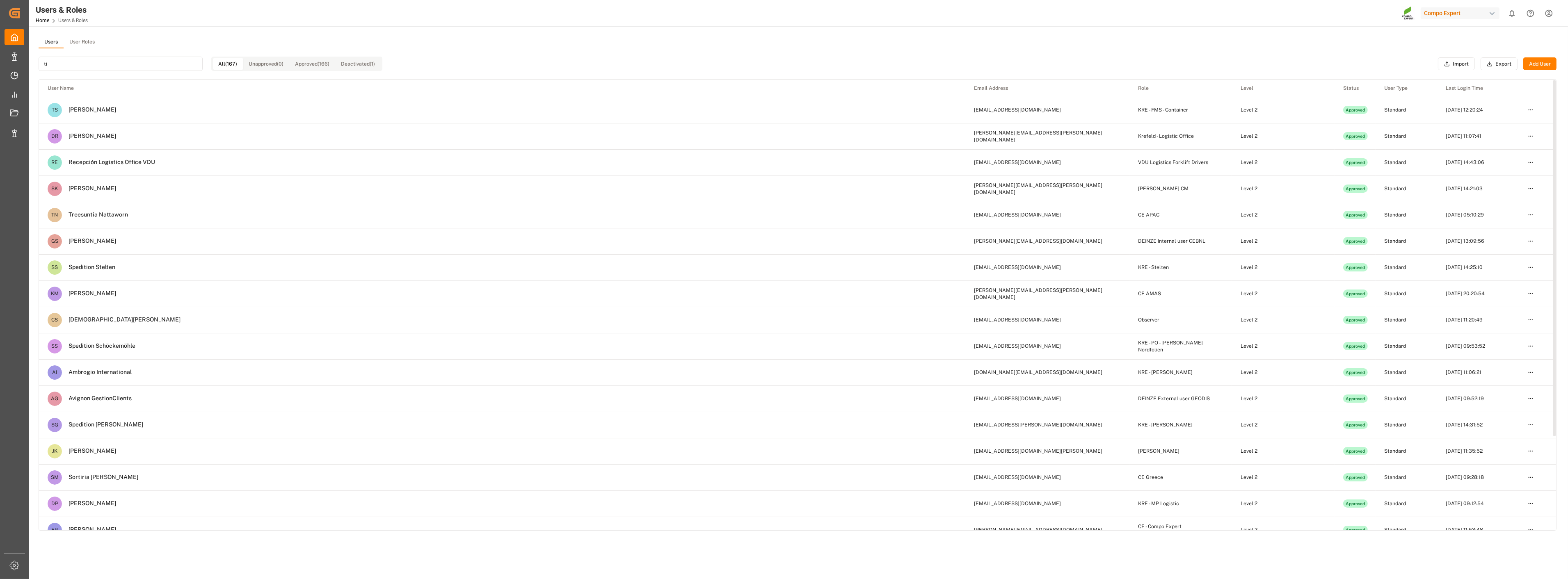
type input "t"
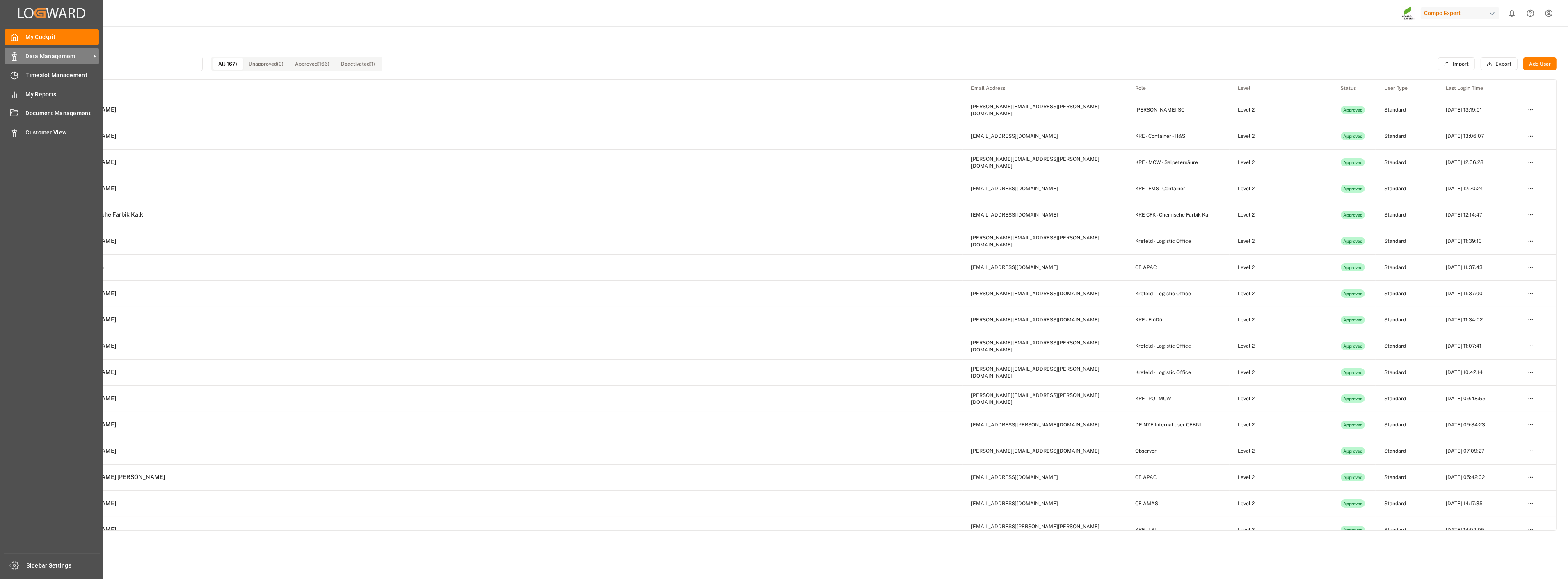
click at [33, 60] on span "Data Management" at bounding box center [58, 57] width 65 height 9
click at [39, 54] on span "Data Management" at bounding box center [58, 57] width 65 height 9
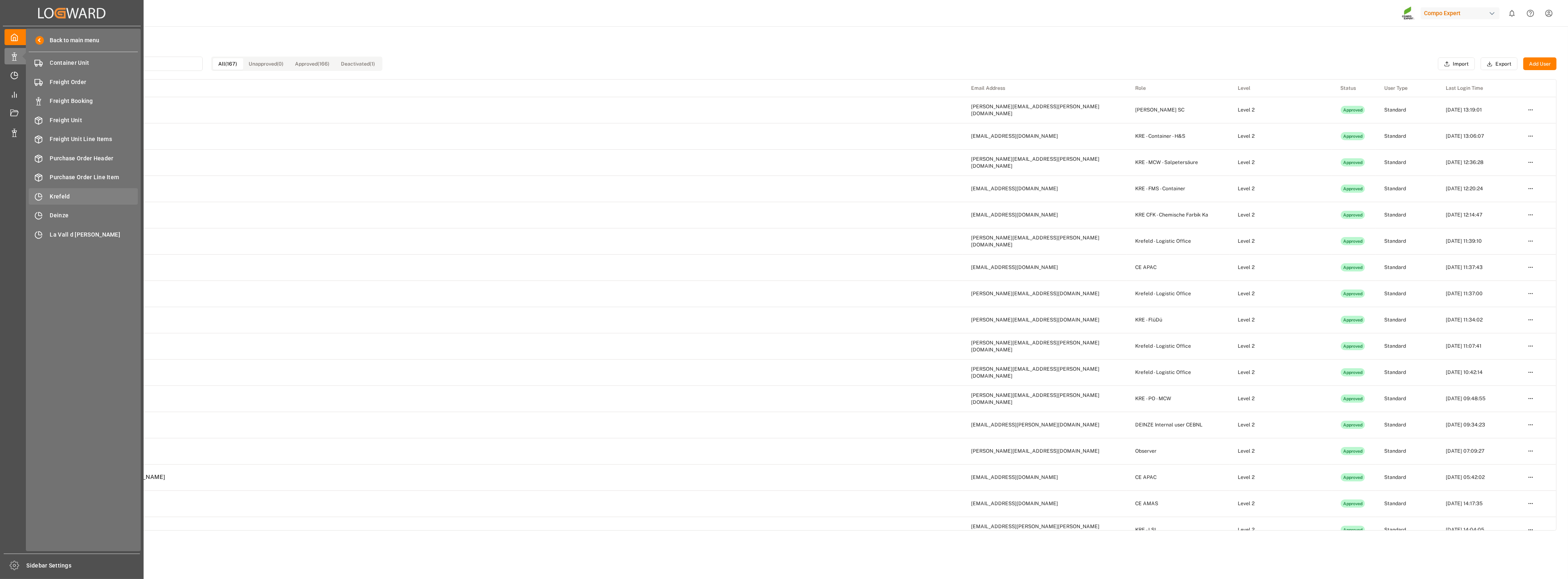
click at [66, 192] on span "Krefeld" at bounding box center [94, 196] width 88 height 9
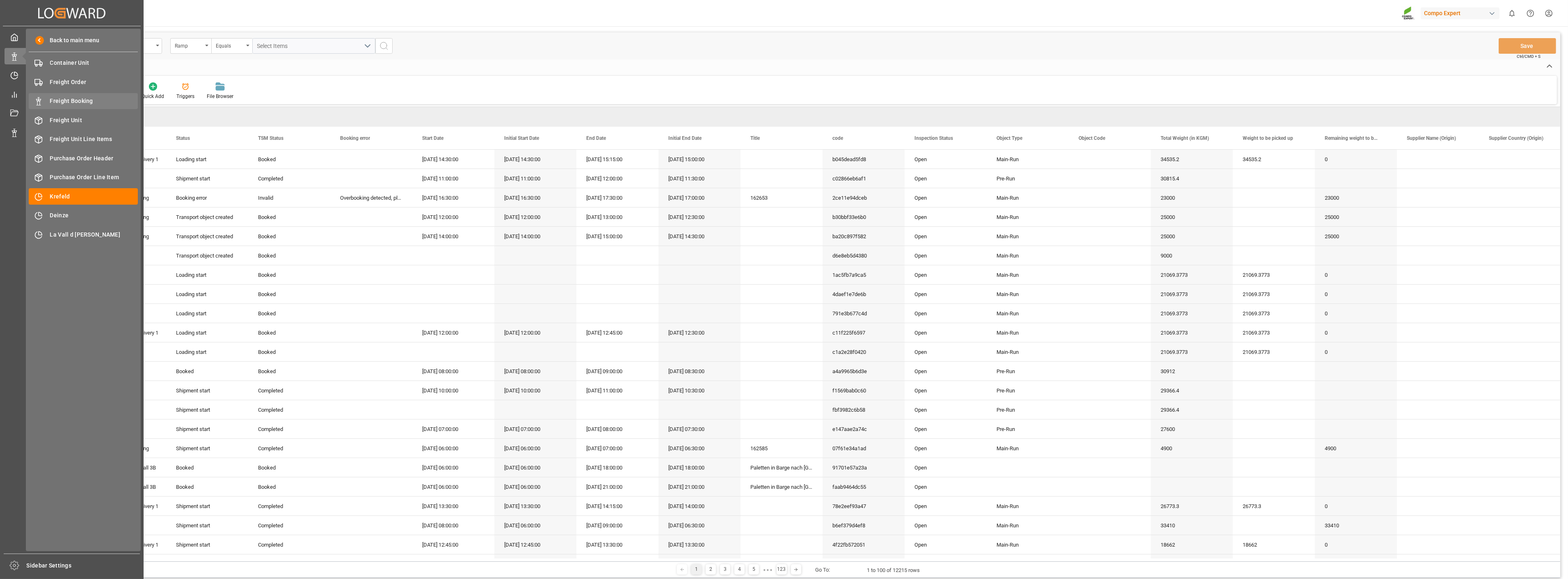
click at [64, 100] on span "Freight Booking" at bounding box center [94, 101] width 88 height 9
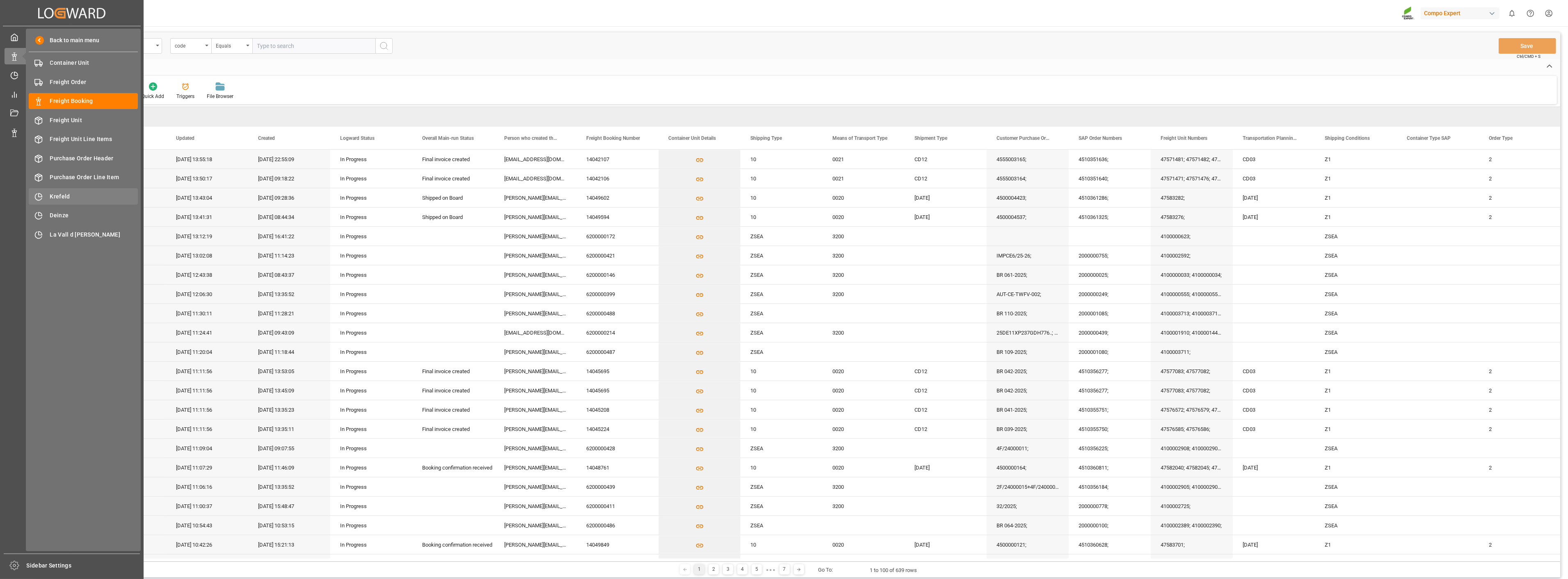
click at [61, 194] on span "Krefeld" at bounding box center [94, 196] width 88 height 9
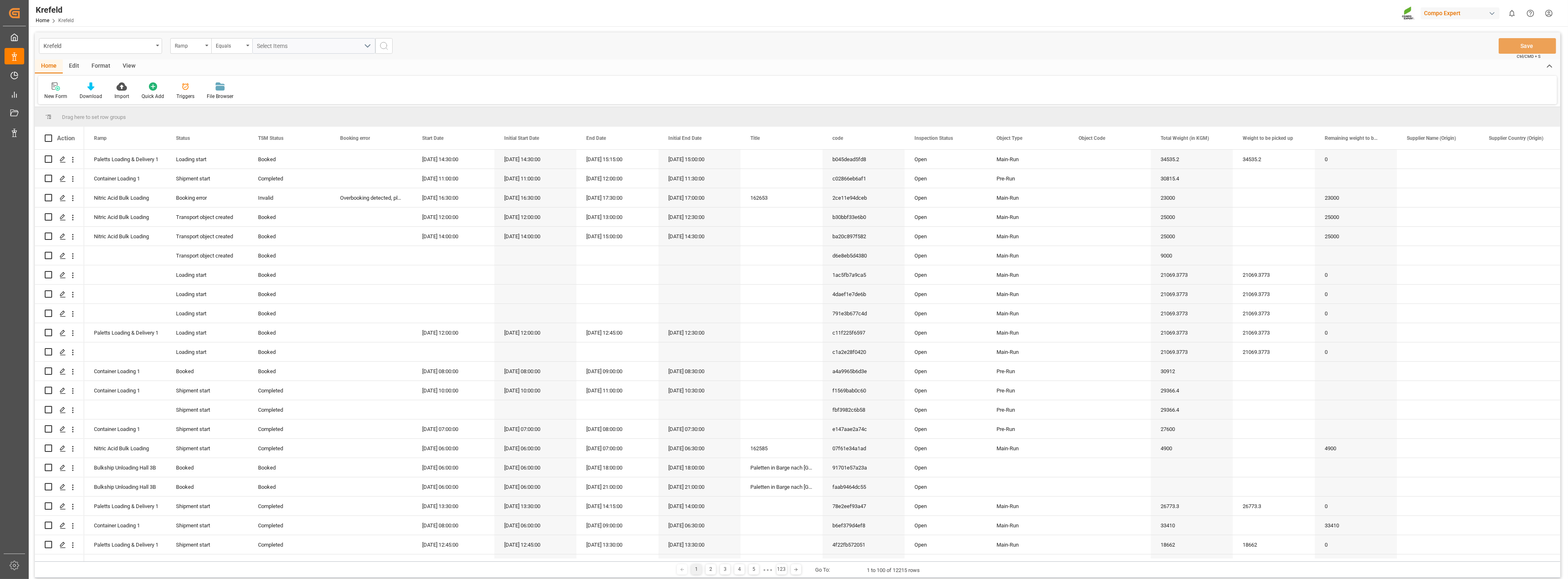
click at [128, 68] on div "View" at bounding box center [128, 66] width 25 height 14
click at [100, 64] on div "Format" at bounding box center [100, 66] width 31 height 14
click at [55, 86] on icon at bounding box center [56, 86] width 7 height 8
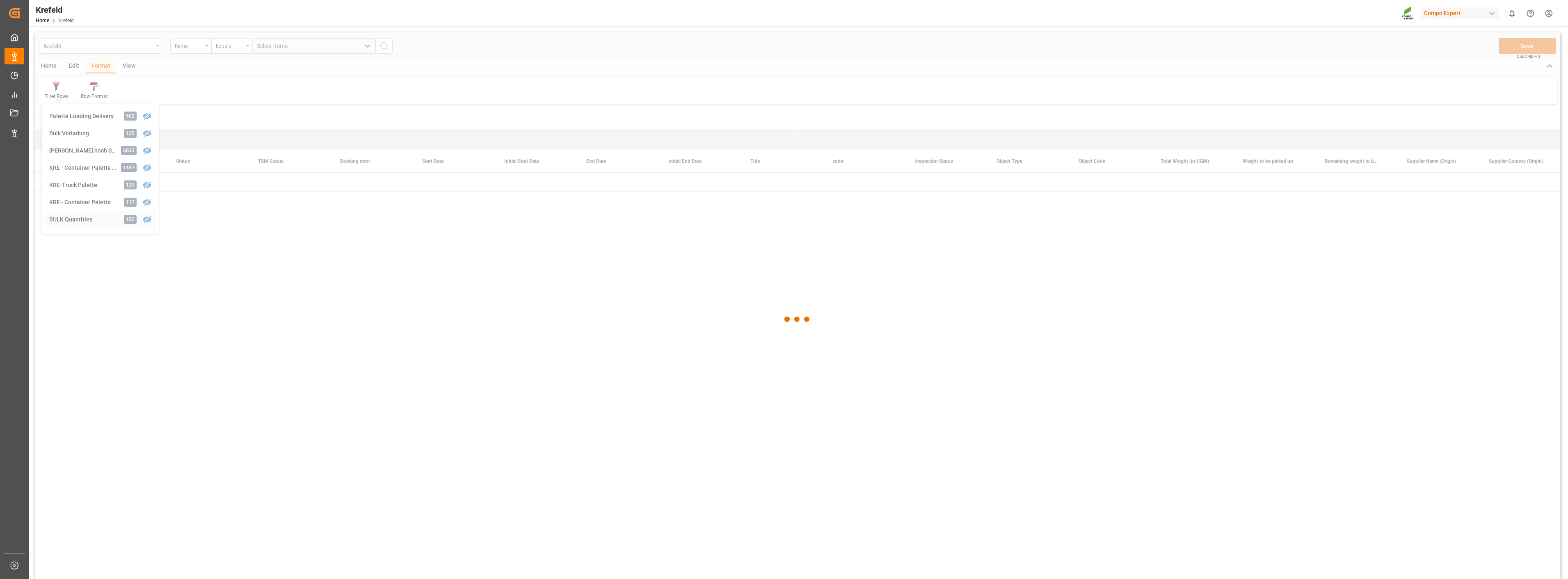
click at [70, 218] on div "Krefeld Ramp Equals Select Items Save Ctrl/CMD + S Home Edit Format View Filter…" at bounding box center [797, 316] width 1525 height 568
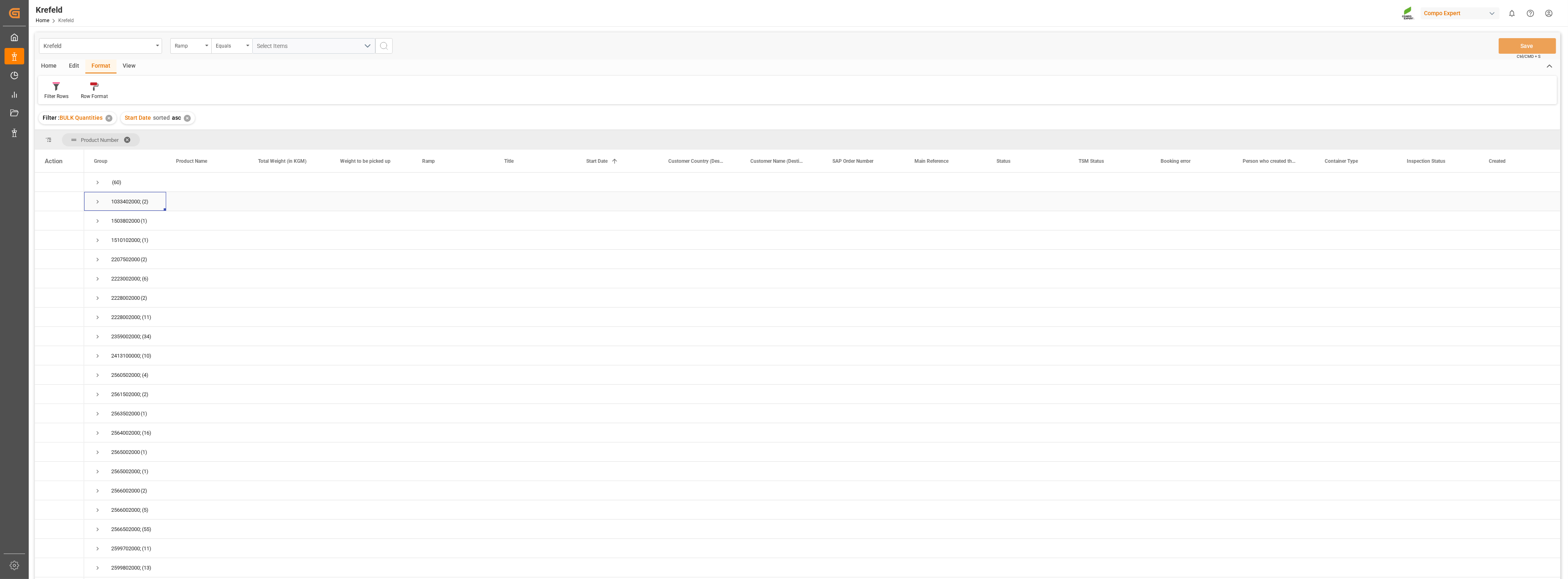
click at [91, 199] on div "1033402000; (2)" at bounding box center [125, 201] width 82 height 19
click at [96, 202] on span "Press SPACE to select this row." at bounding box center [97, 202] width 7 height 7
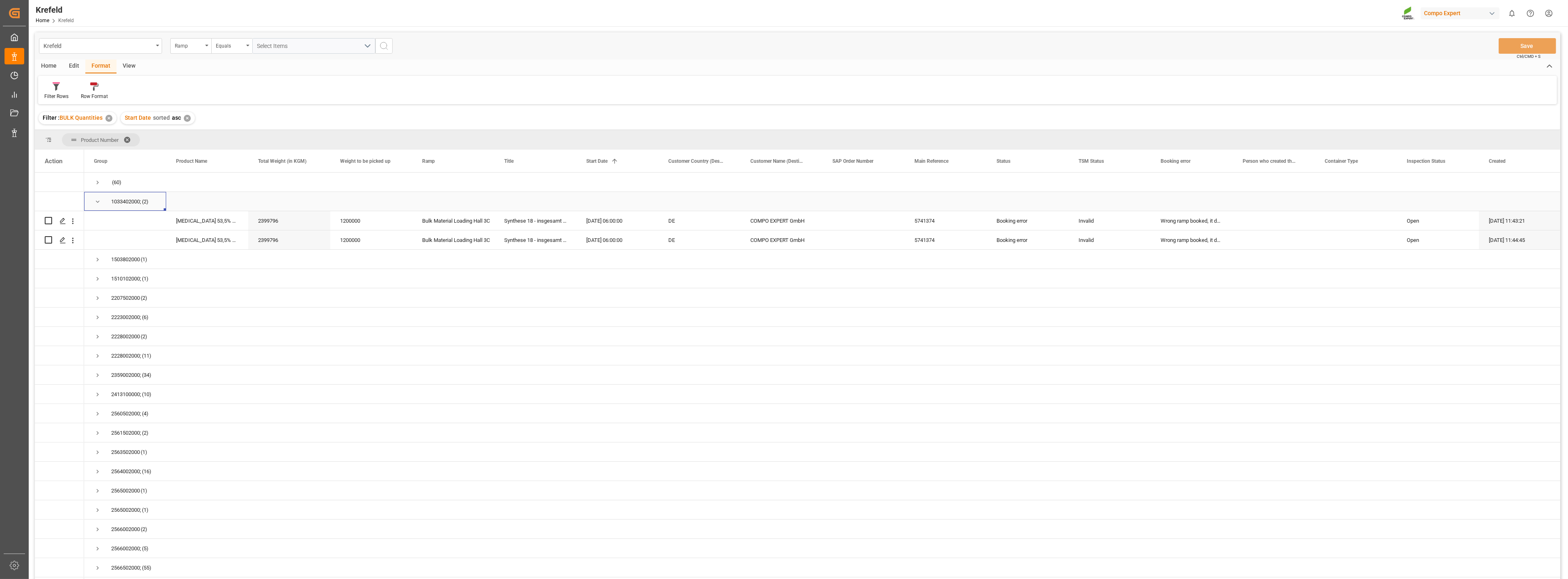
click at [96, 201] on span "Press SPACE to select this row." at bounding box center [97, 202] width 7 height 7
click at [97, 221] on span "Press SPACE to select this row." at bounding box center [97, 221] width 7 height 7
click at [96, 221] on span "Press SPACE to select this row." at bounding box center [97, 221] width 7 height 7
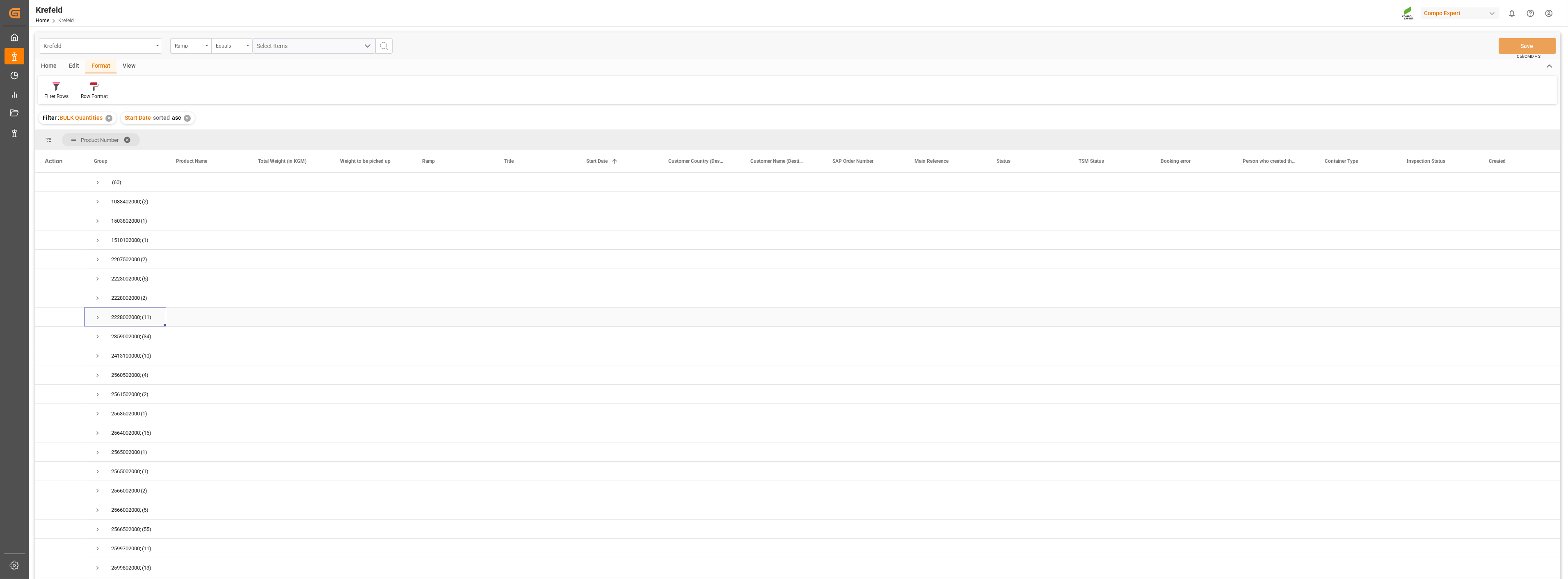
click at [99, 316] on span "Press SPACE to select this row." at bounding box center [97, 317] width 7 height 7
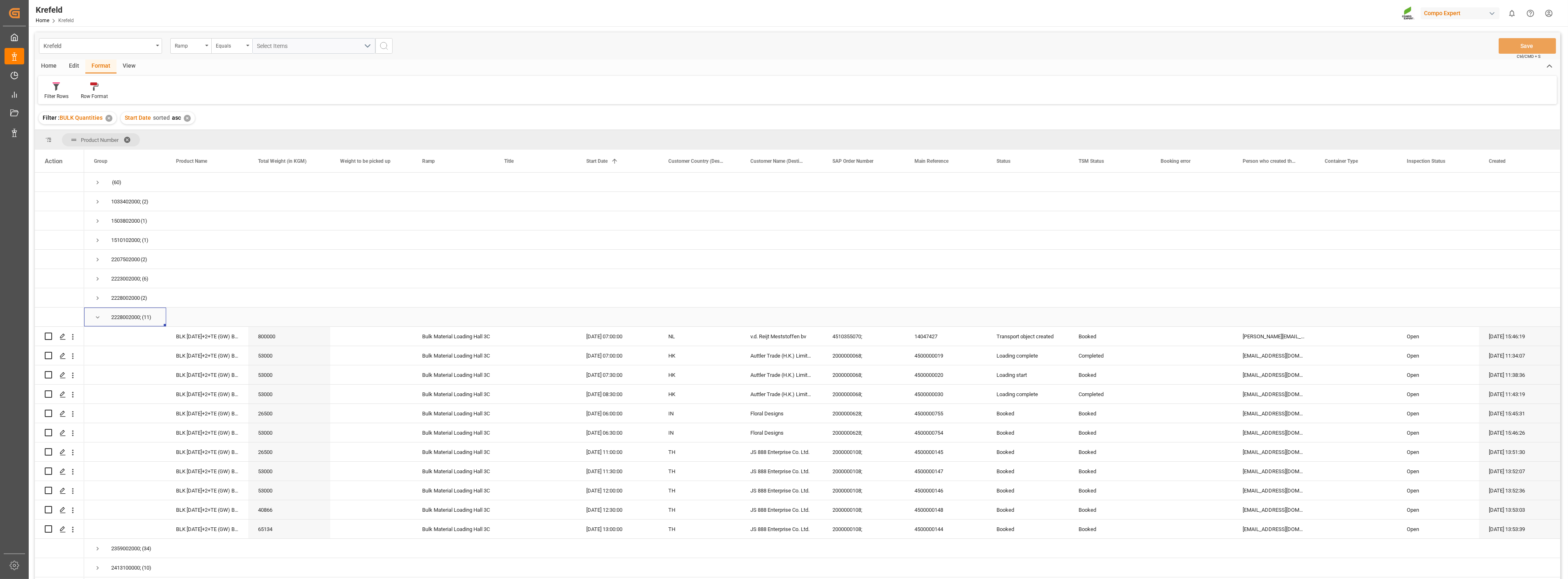
click at [89, 320] on div "2228002000; (11)" at bounding box center [125, 316] width 82 height 19
click at [97, 318] on span "Press SPACE to select this row." at bounding box center [97, 317] width 7 height 7
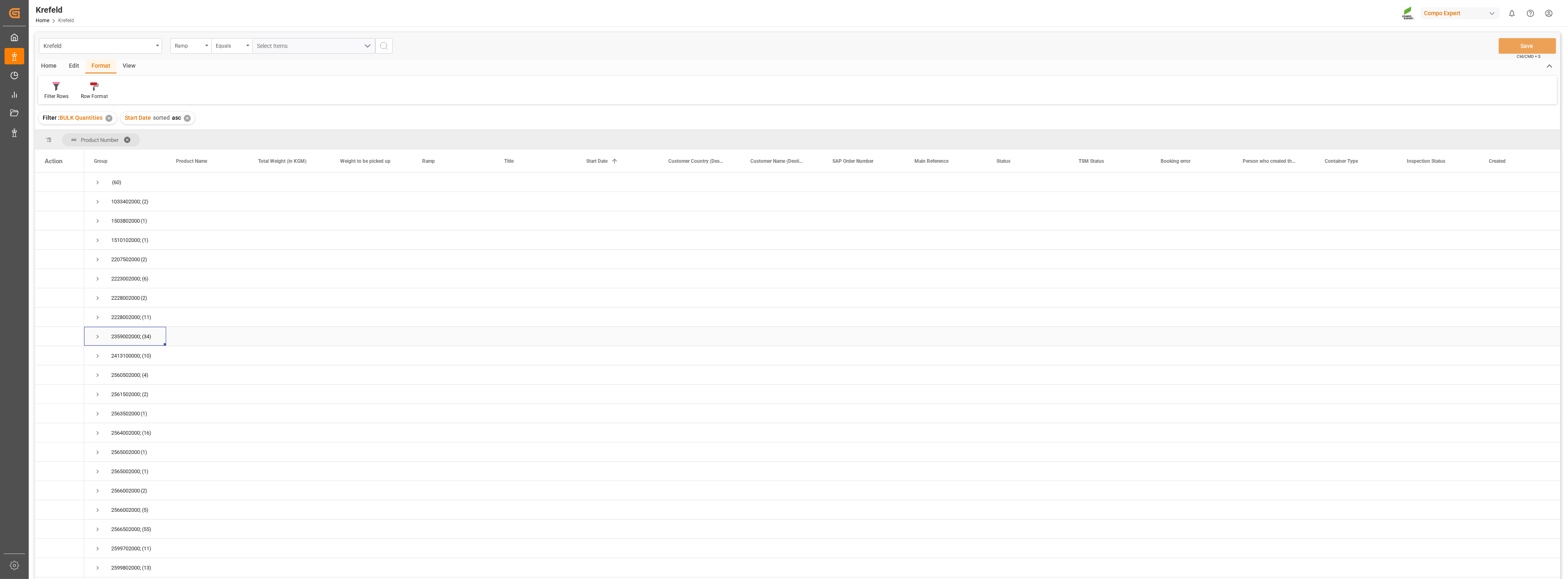
click at [99, 335] on span "Press SPACE to select this row." at bounding box center [97, 336] width 7 height 7
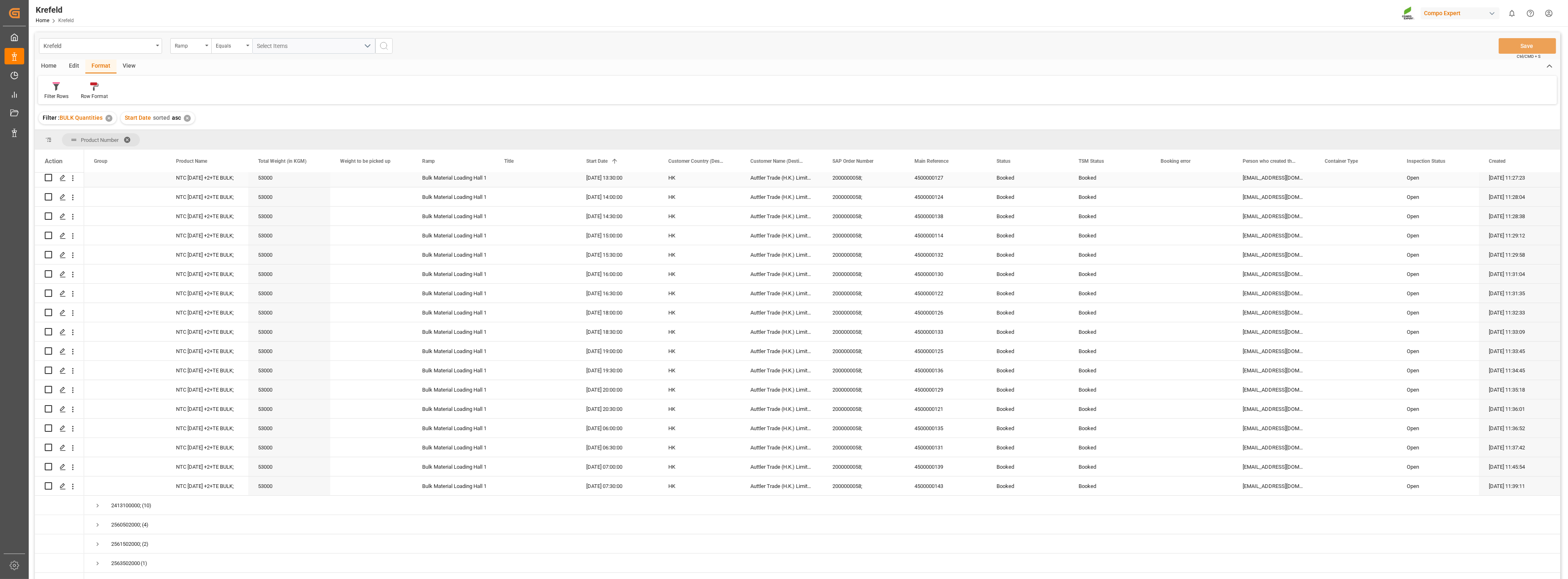
scroll to position [546, 0]
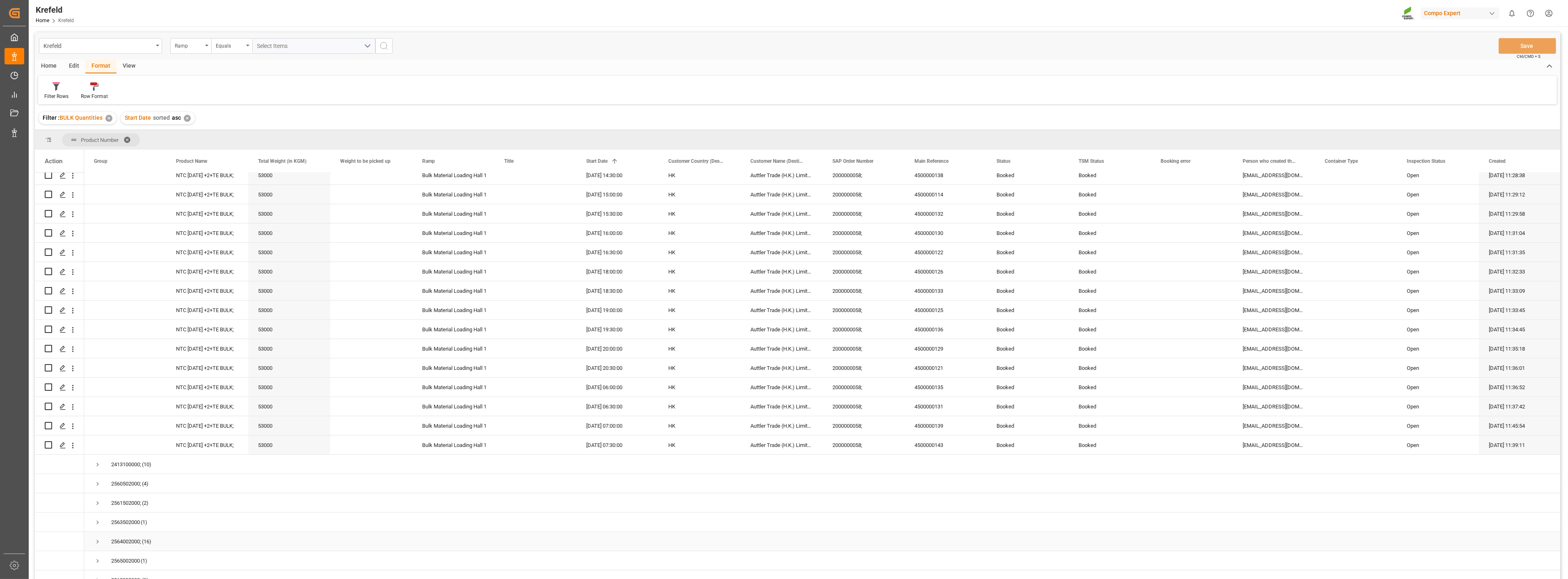
click at [99, 540] on span "Press SPACE to select this row." at bounding box center [97, 541] width 7 height 7
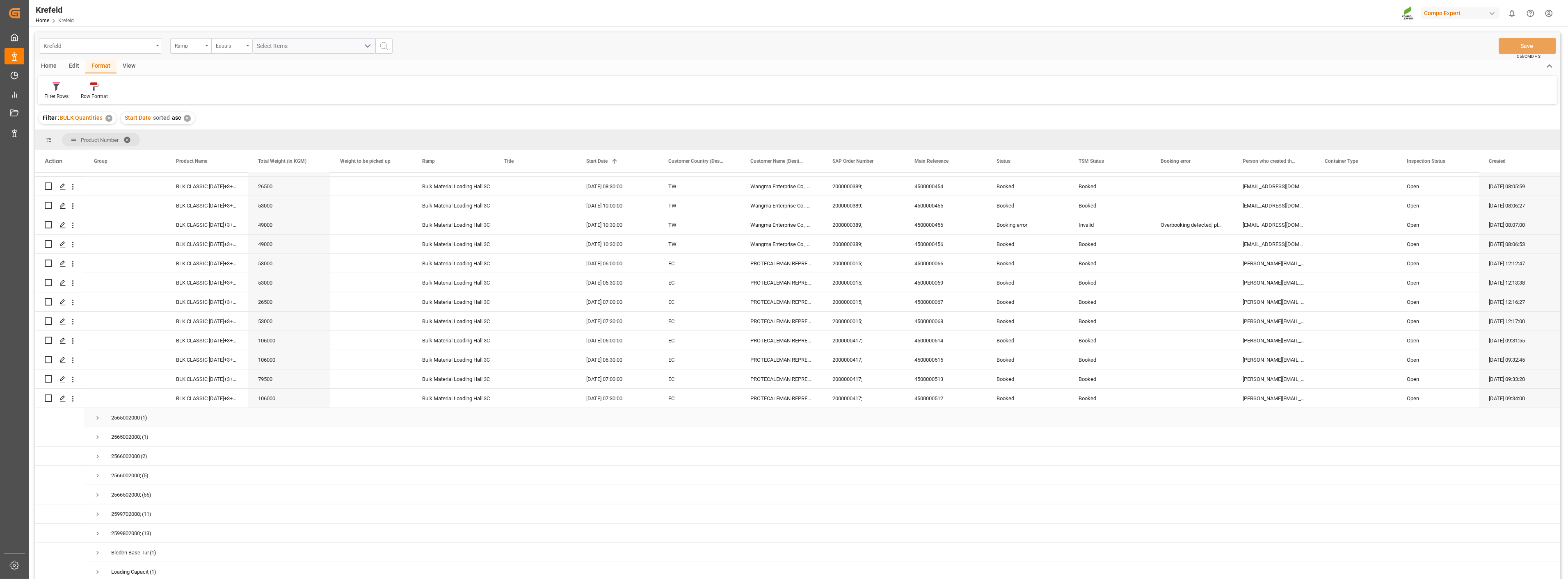
scroll to position [1000, 0]
click at [95, 530] on span "Press SPACE to select this row." at bounding box center [97, 533] width 7 height 7
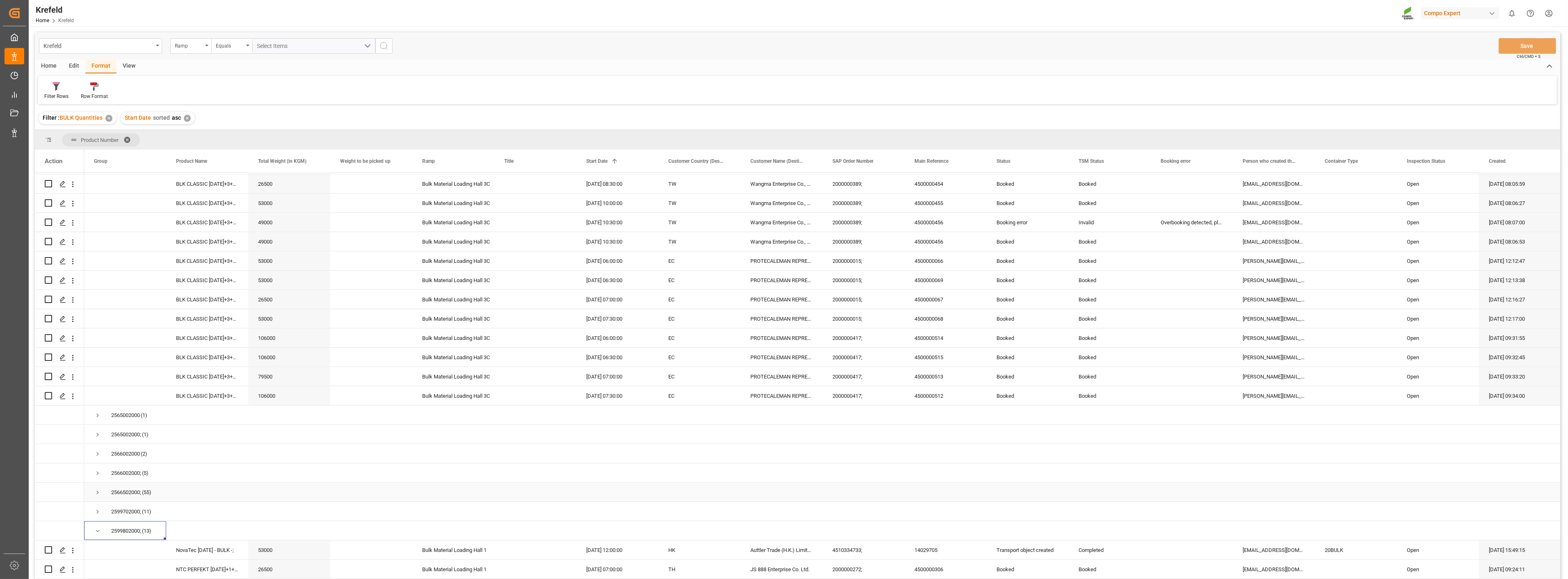
click at [96, 492] on span "Press SPACE to select this row." at bounding box center [97, 492] width 7 height 7
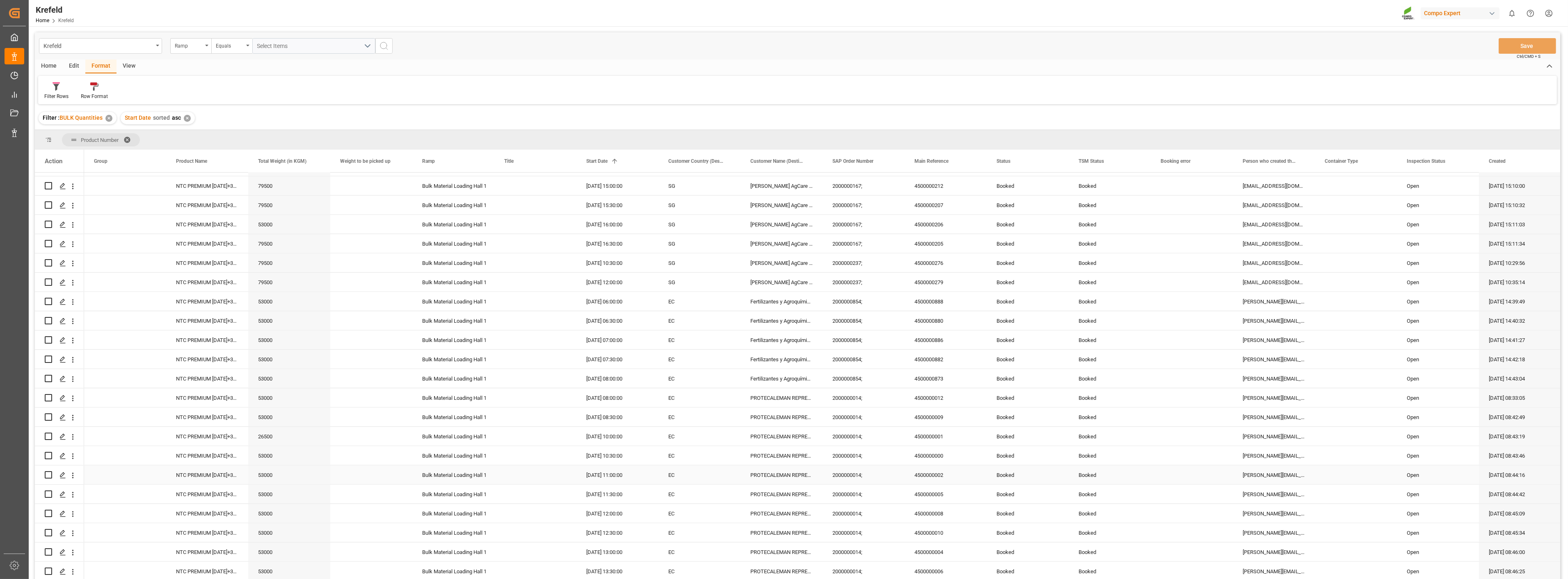
scroll to position [1728, 0]
